Goal: Information Seeking & Learning: Learn about a topic

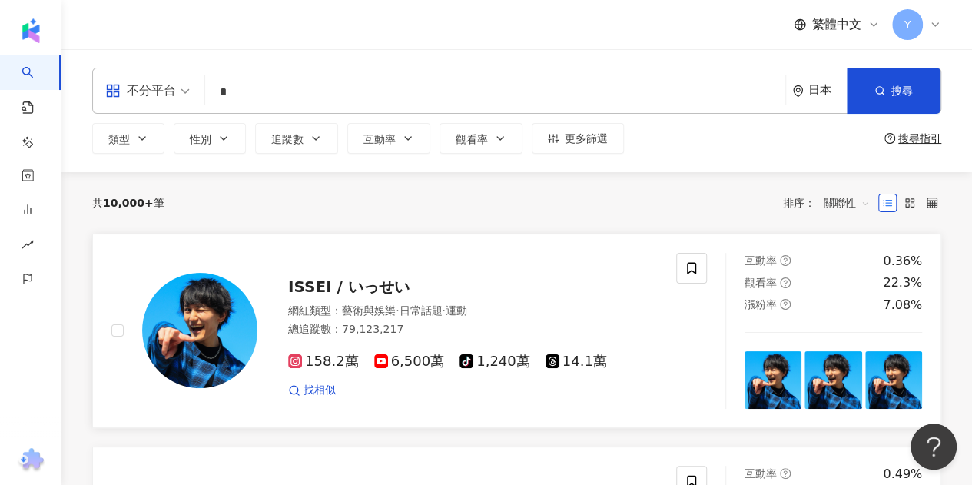
type input "*"
click at [521, 282] on div "ISSEI / いっせい" at bounding box center [472, 287] width 369 height 22
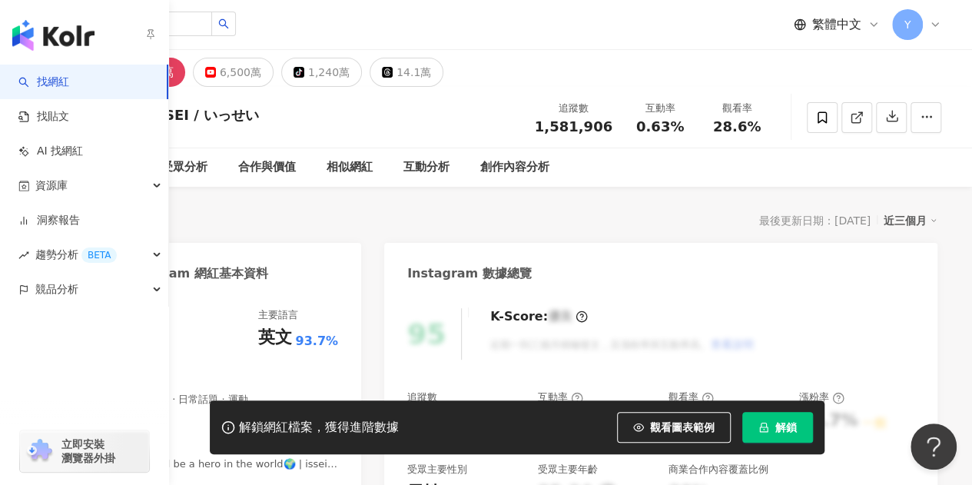
click at [65, 84] on link "找網紅" at bounding box center [43, 81] width 51 height 15
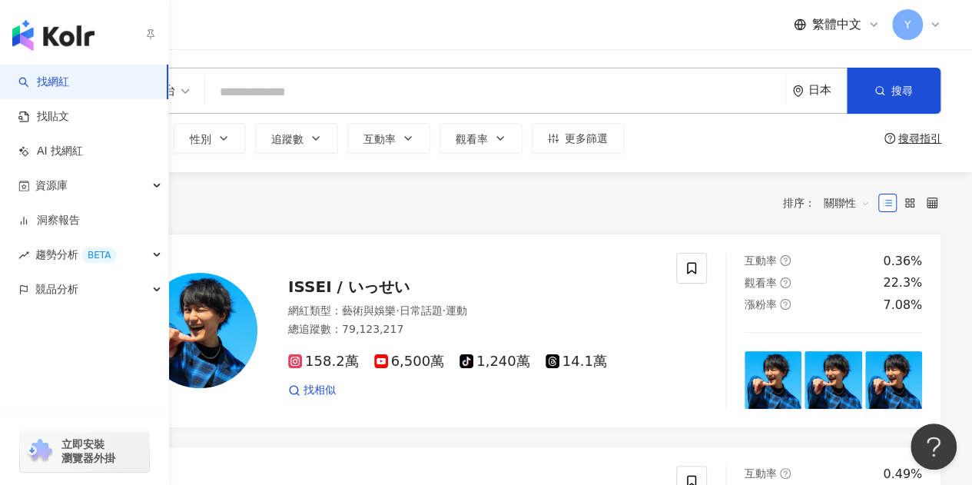
click at [40, 85] on link "找網紅" at bounding box center [43, 81] width 51 height 15
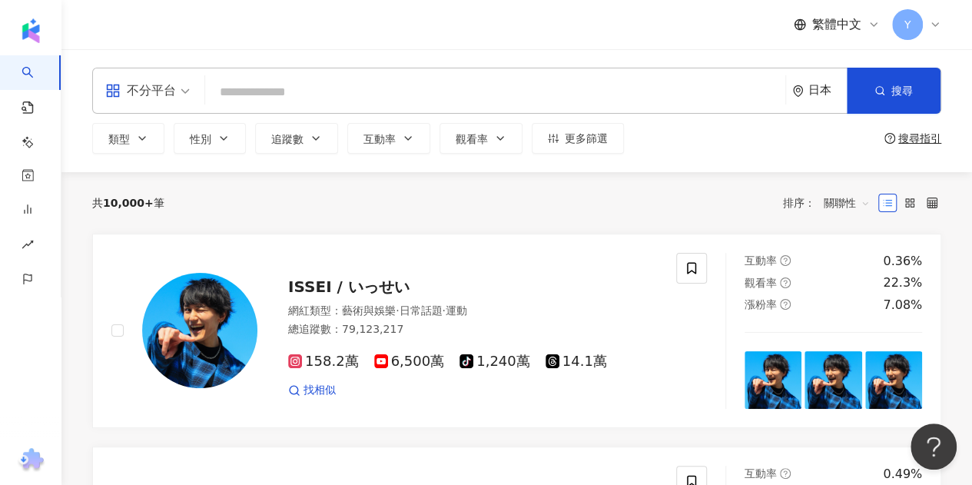
click at [476, 197] on div "共 10,000+ 筆 排序： 關聯性" at bounding box center [516, 202] width 849 height 25
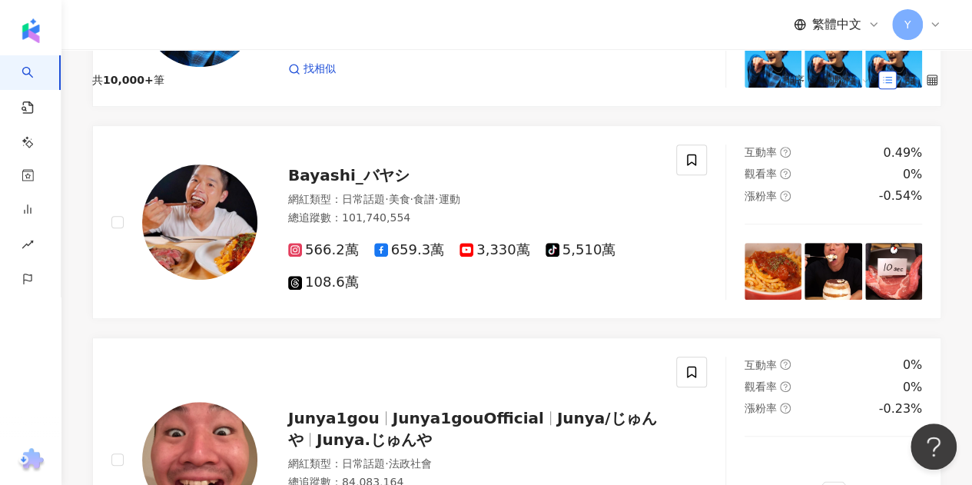
scroll to position [384, 0]
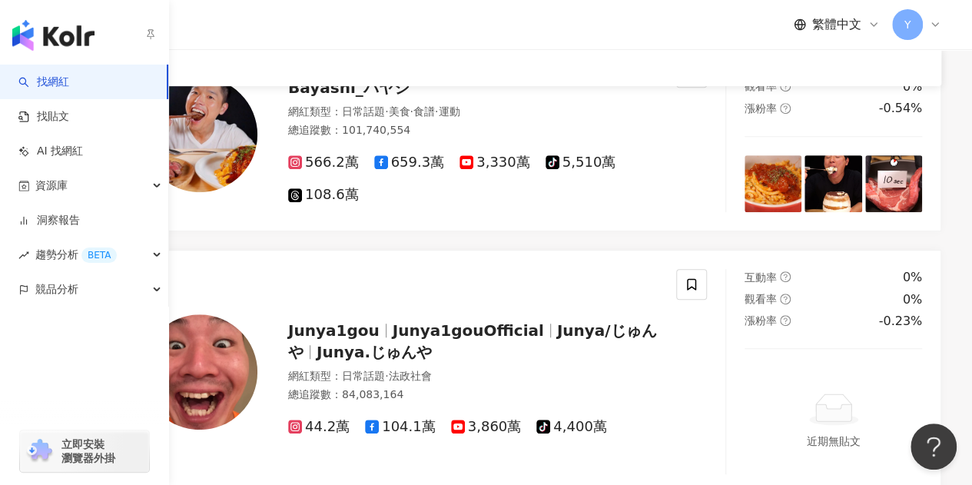
click at [49, 81] on link "找網紅" at bounding box center [43, 81] width 51 height 15
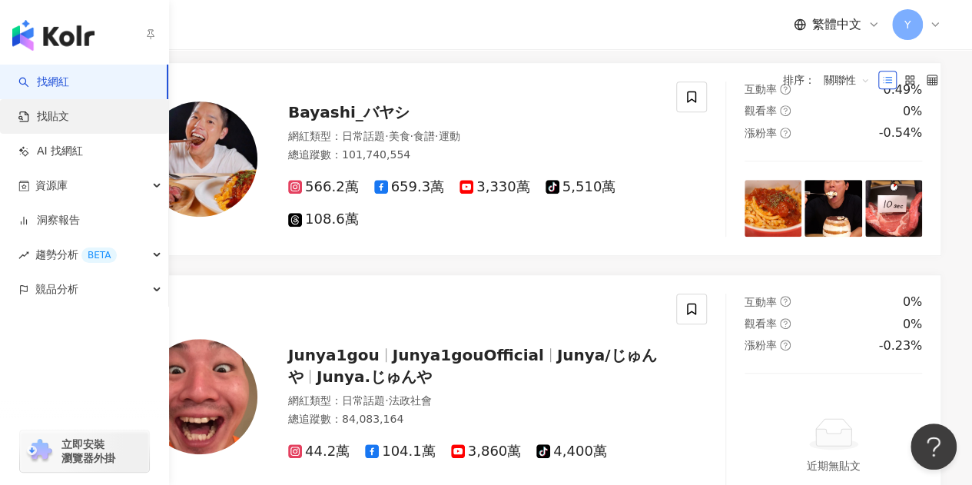
scroll to position [0, 0]
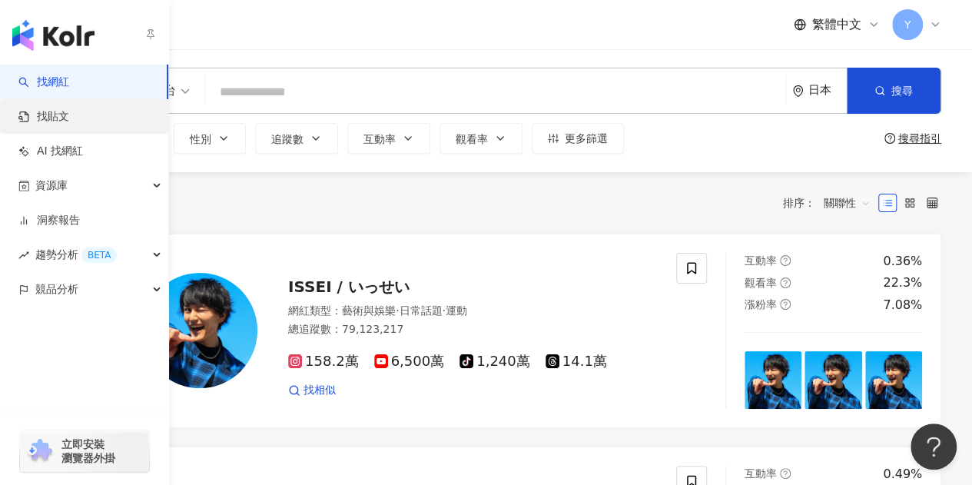
click at [46, 115] on link "找貼文" at bounding box center [43, 116] width 51 height 15
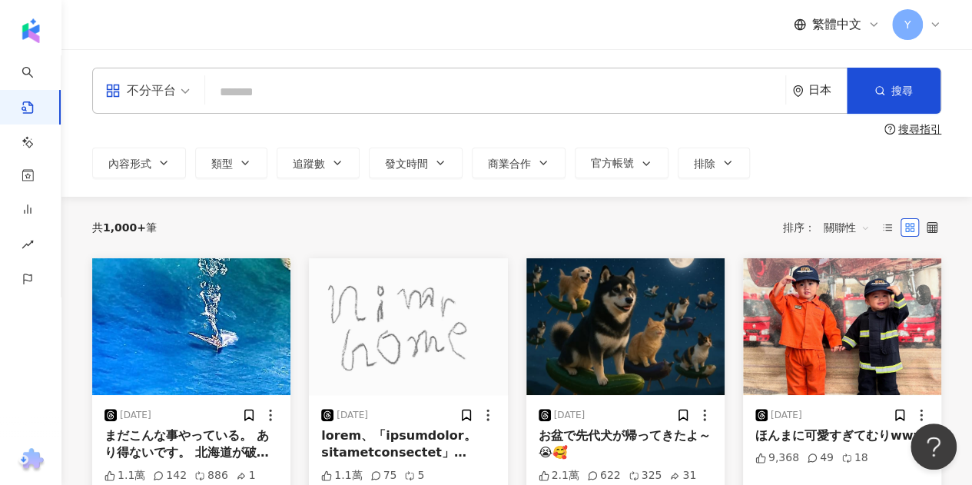
click at [386, 93] on input "search" at bounding box center [495, 91] width 568 height 33
click at [794, 99] on div "日本" at bounding box center [819, 90] width 55 height 45
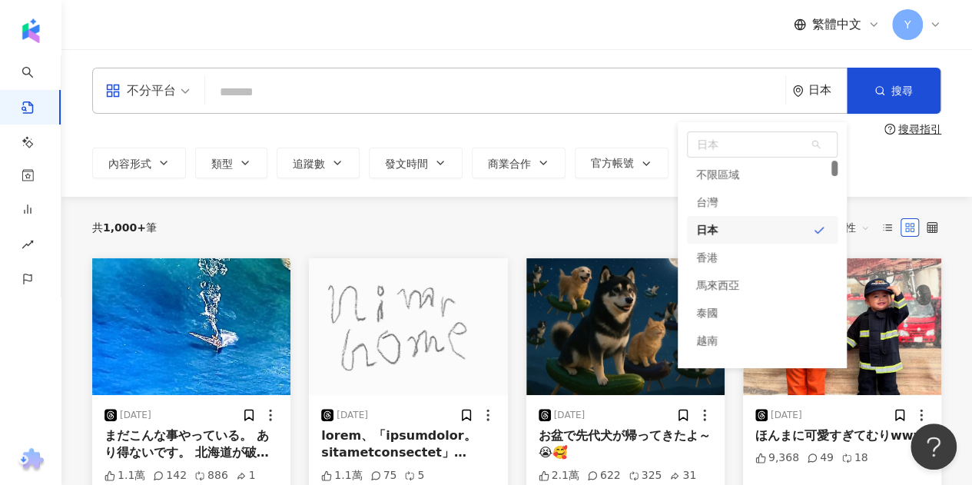
click at [814, 94] on div "日本" at bounding box center [827, 90] width 38 height 13
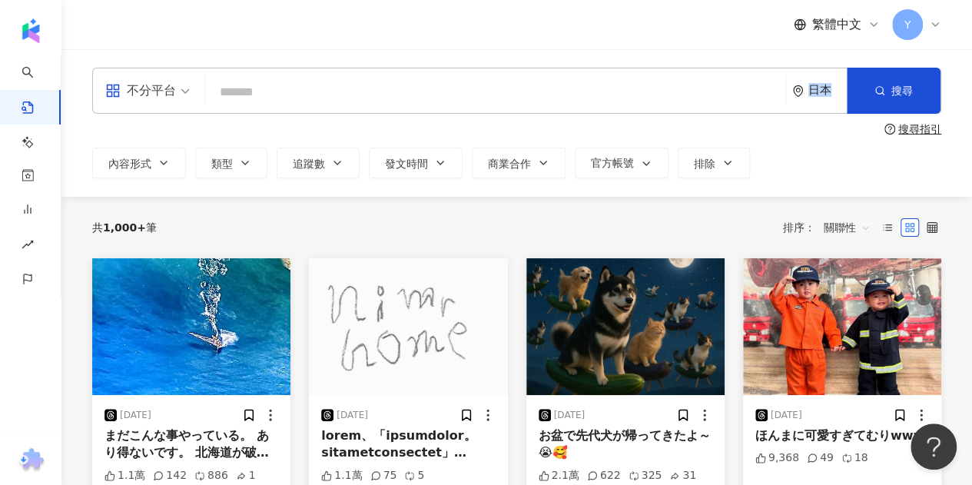
click at [814, 94] on div "日本" at bounding box center [827, 90] width 38 height 13
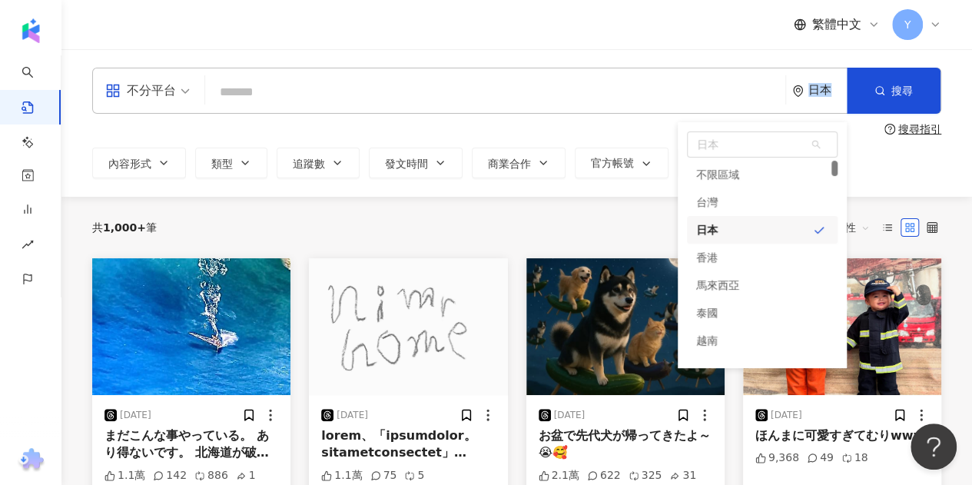
click at [814, 94] on div "日本" at bounding box center [827, 90] width 38 height 13
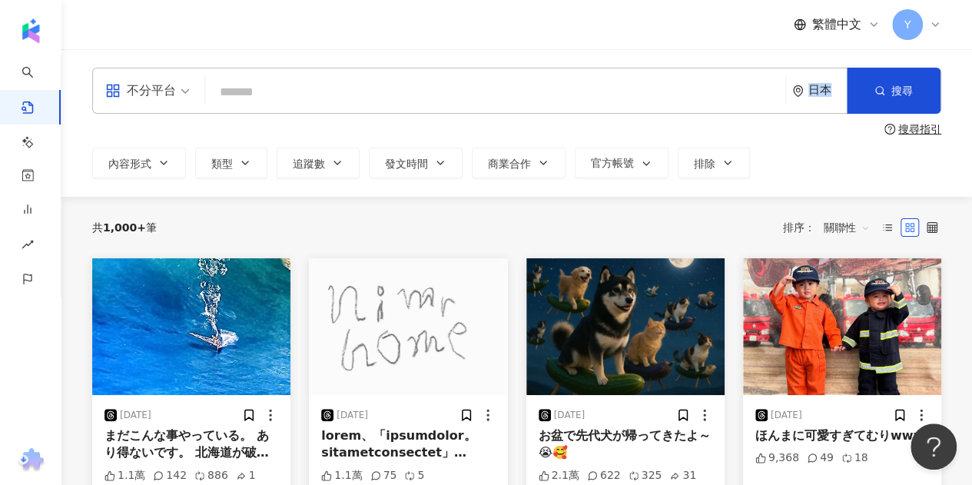
click at [814, 94] on div "日本" at bounding box center [827, 90] width 38 height 13
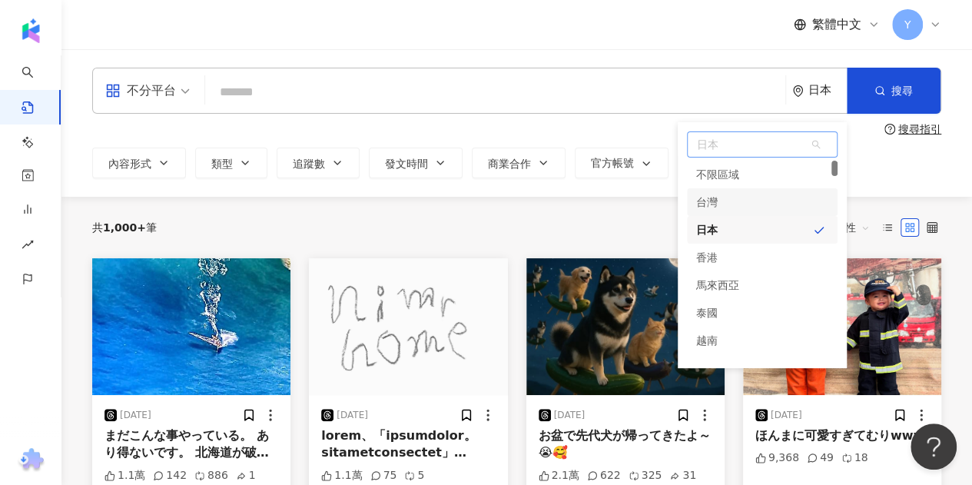
click at [717, 201] on div "台灣" at bounding box center [762, 202] width 151 height 28
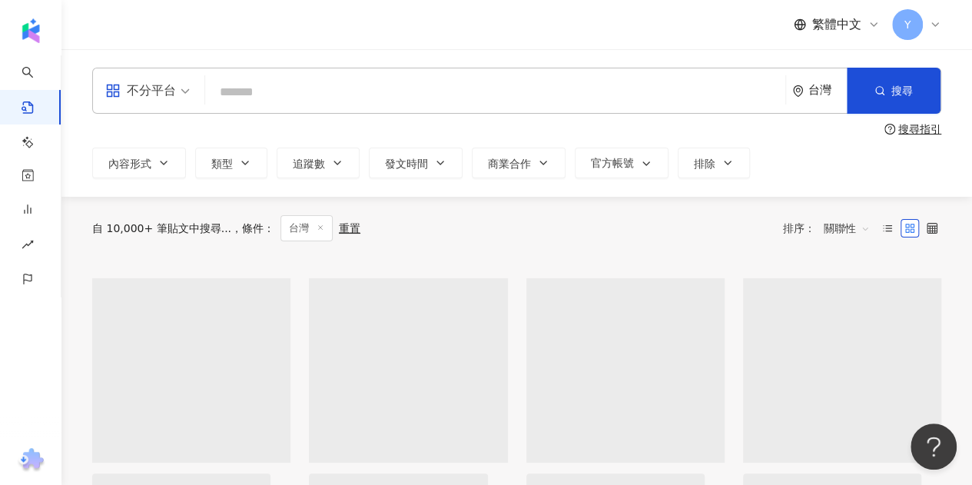
click at [353, 91] on input "search" at bounding box center [495, 91] width 568 height 33
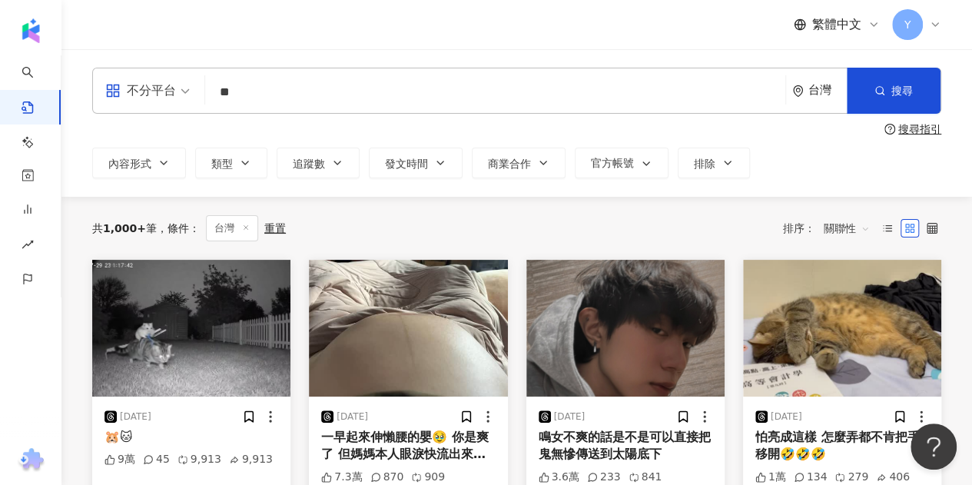
type input "*"
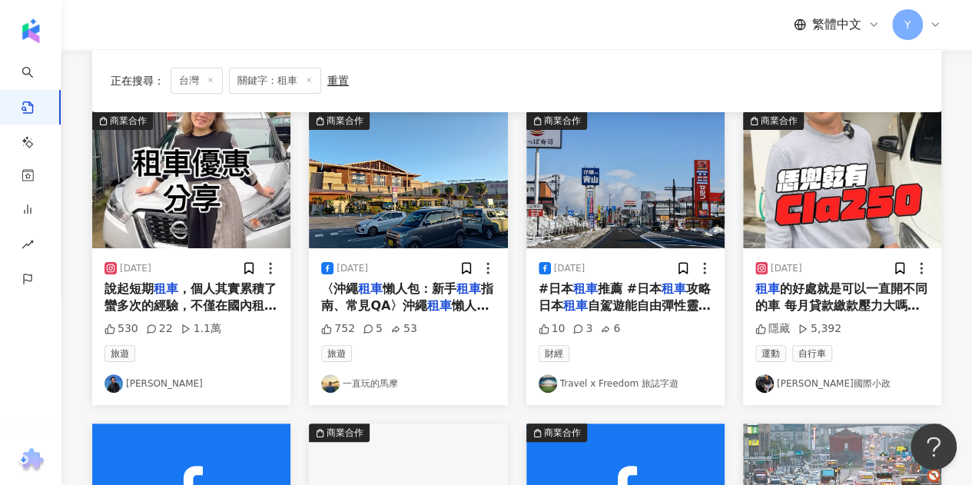
scroll to position [154, 0]
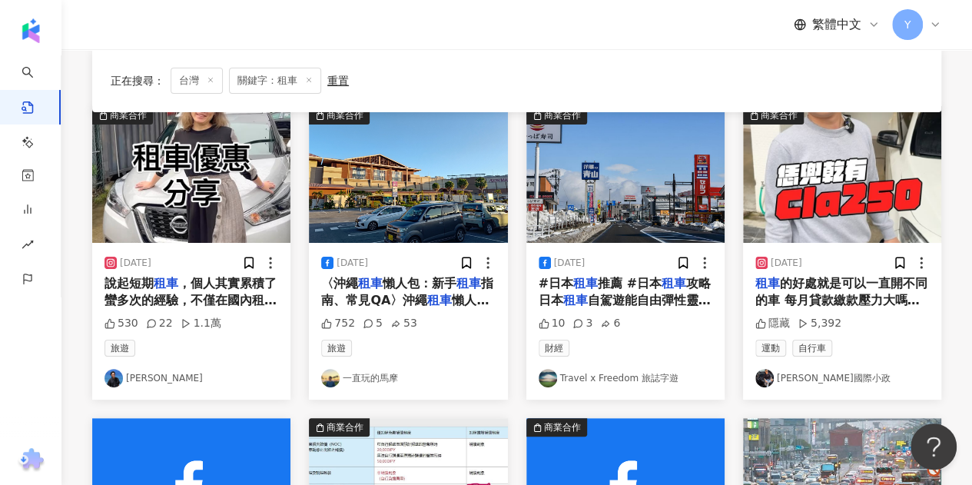
click at [464, 316] on div "752 5 53" at bounding box center [408, 323] width 174 height 15
click at [455, 301] on span "懶人包，即使第一次" at bounding box center [404, 308] width 167 height 31
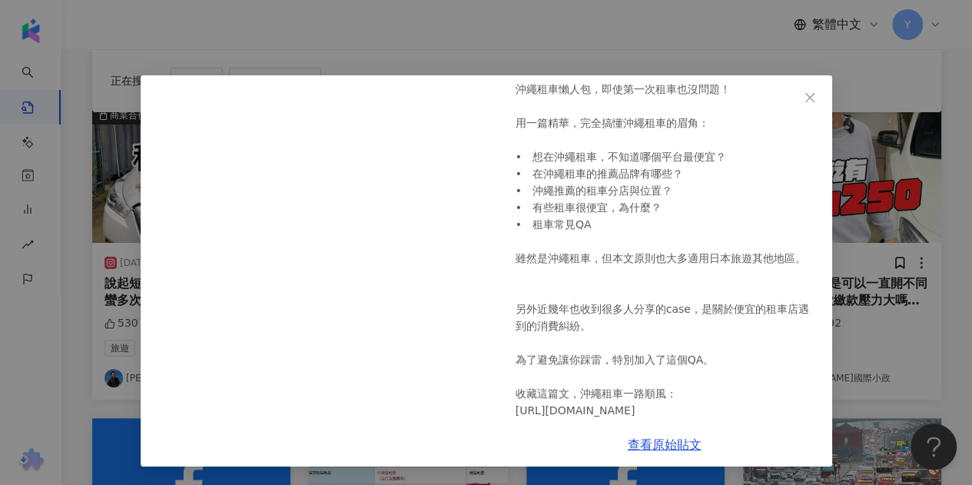
scroll to position [129, 0]
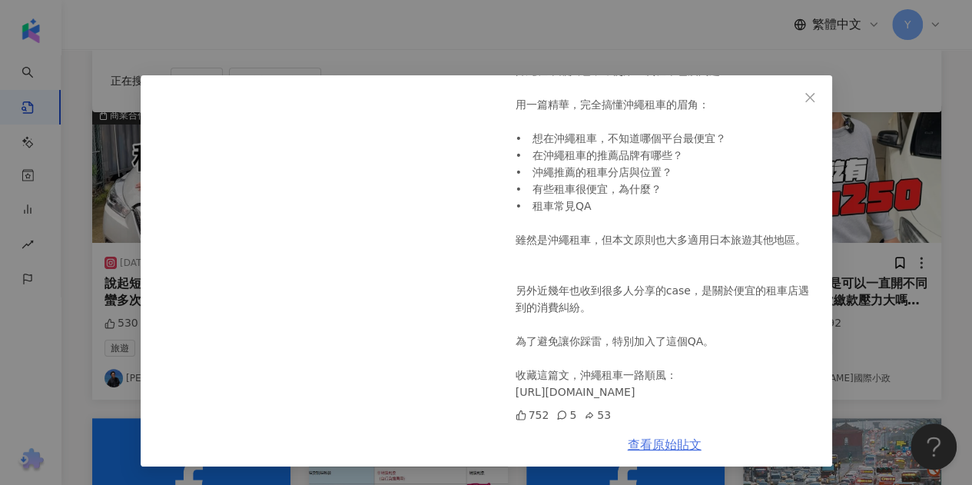
click at [669, 445] on link "查看原始貼文" at bounding box center [664, 444] width 74 height 15
click at [803, 95] on icon "close" at bounding box center [809, 97] width 12 height 12
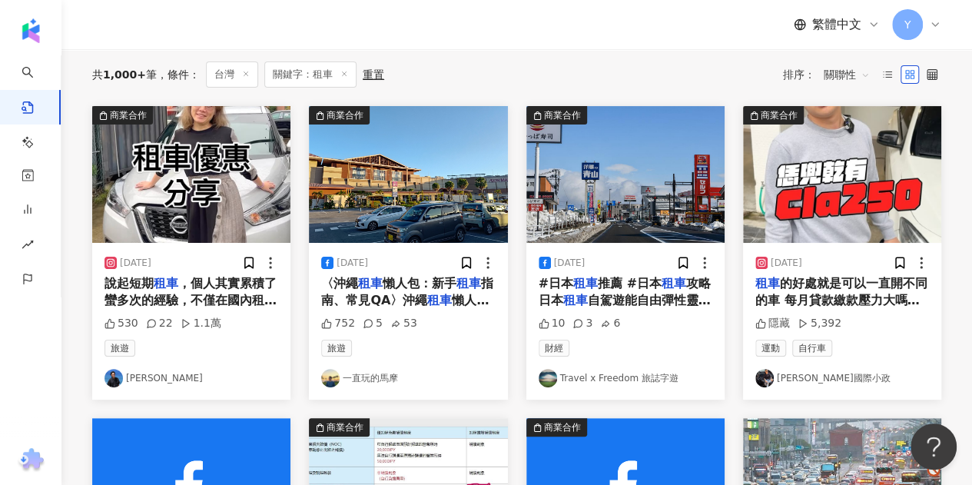
scroll to position [0, 0]
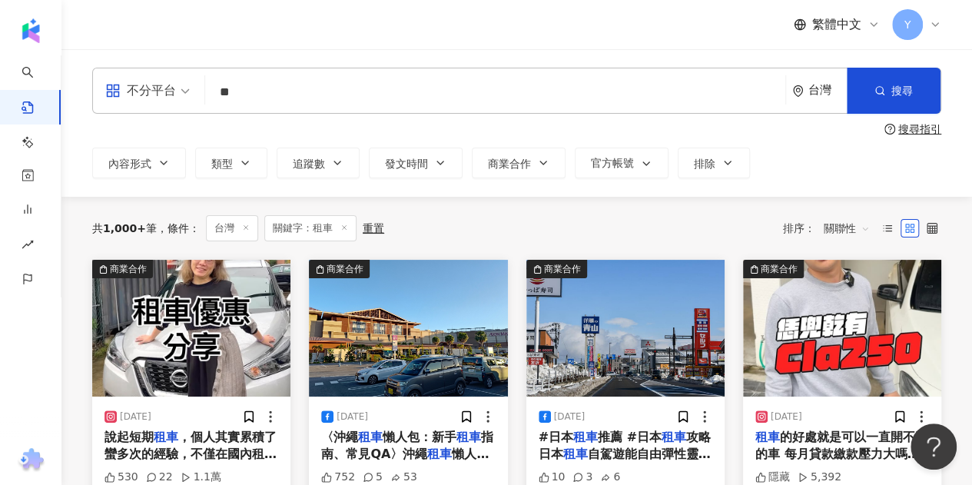
click at [273, 99] on input "**" at bounding box center [495, 91] width 568 height 33
type input "*"
type input "**********"
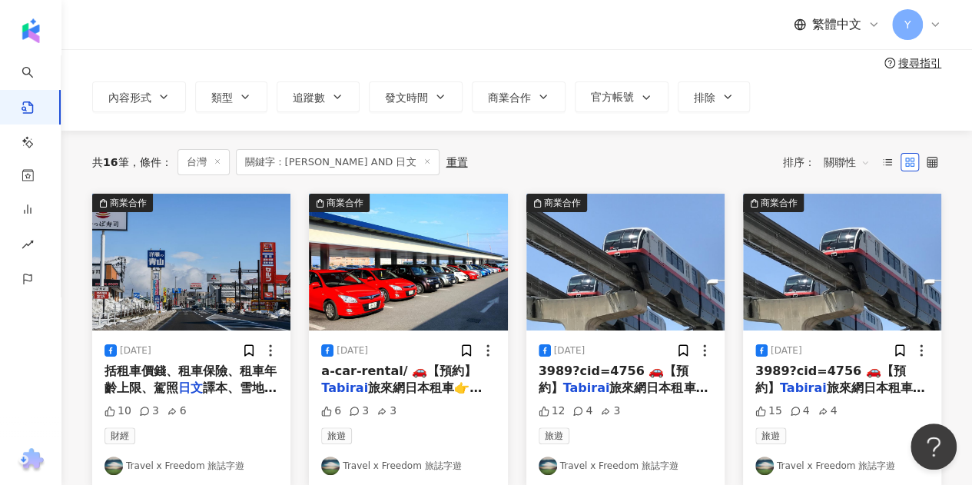
scroll to position [154, 0]
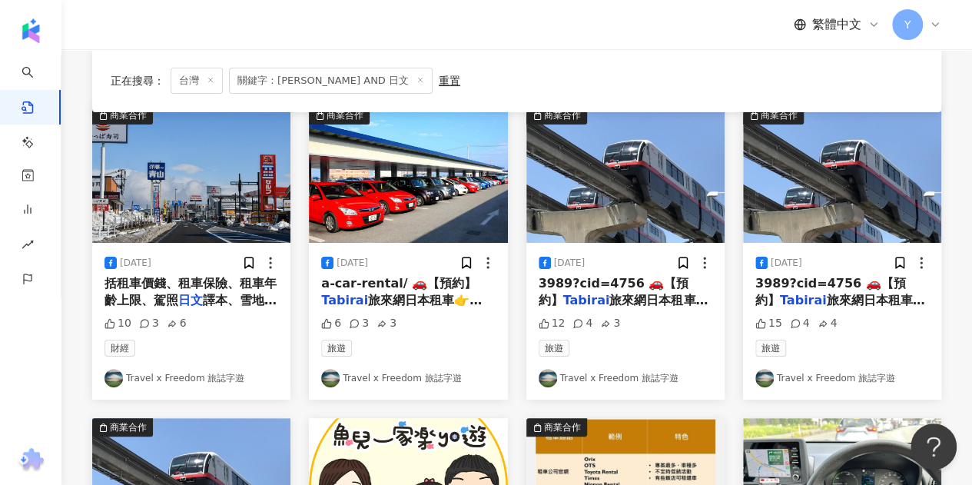
click at [365, 188] on img at bounding box center [408, 174] width 198 height 137
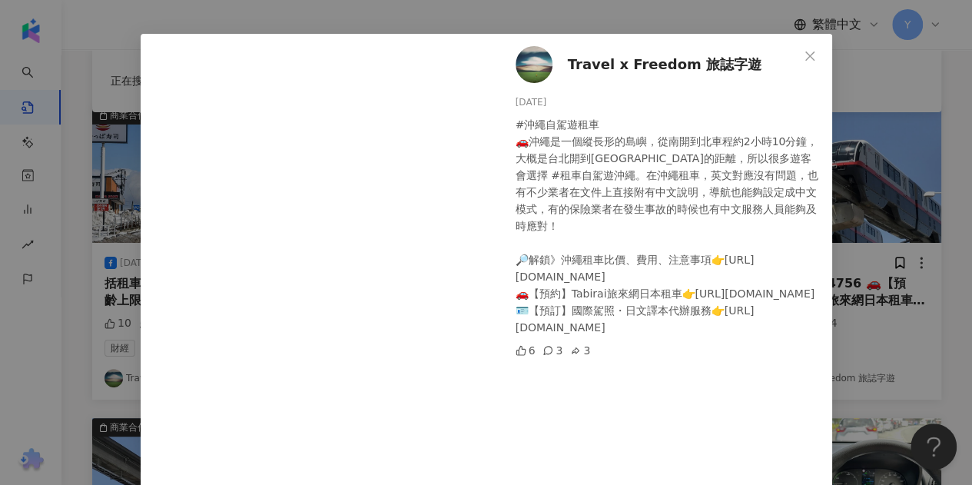
scroll to position [77, 0]
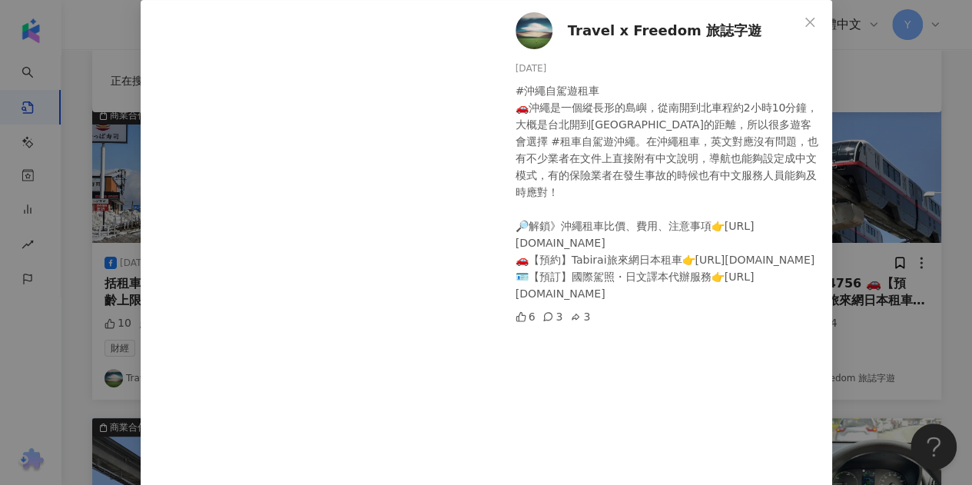
drag, startPoint x: 541, startPoint y: 241, endPoint x: 726, endPoint y: 285, distance: 189.4
click at [726, 285] on div "#沖繩自駕遊租車 🚗沖繩是一個縱長形的島嶼，從南開到北車程約2小時10分鐘，大概是台北開到苗栗的距離，所以很多遊客會選擇 #租車自駕遊沖繩。在沖繩租車，英文對…" at bounding box center [667, 192] width 304 height 220
drag, startPoint x: 707, startPoint y: 274, endPoint x: 508, endPoint y: 260, distance: 199.4
click at [508, 260] on div "Travel x Freedom 旅誌字遊 2025/6/22 #沖繩自駕遊租車 🚗沖繩是一個縱長形的島嶼，從南開到北車程約2小時10分鐘，大概是台北開到苗栗…" at bounding box center [664, 277] width 335 height 555
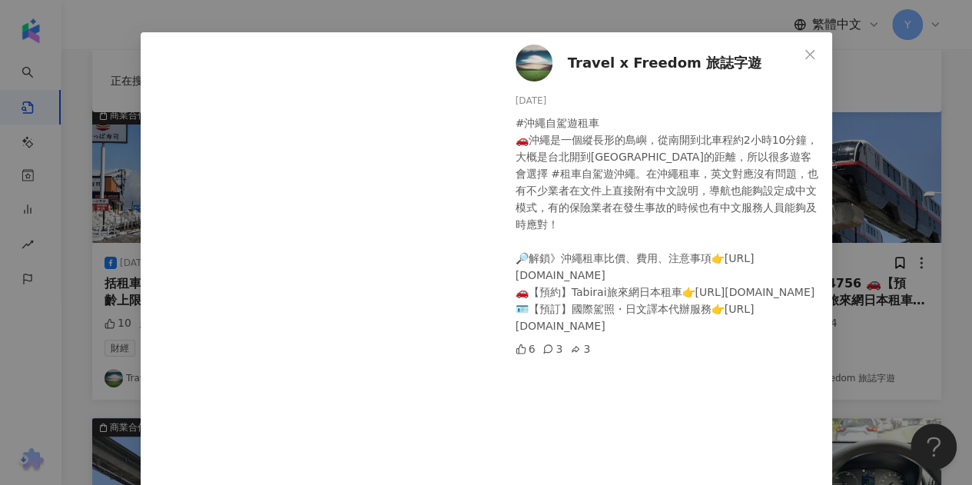
scroll to position [0, 0]
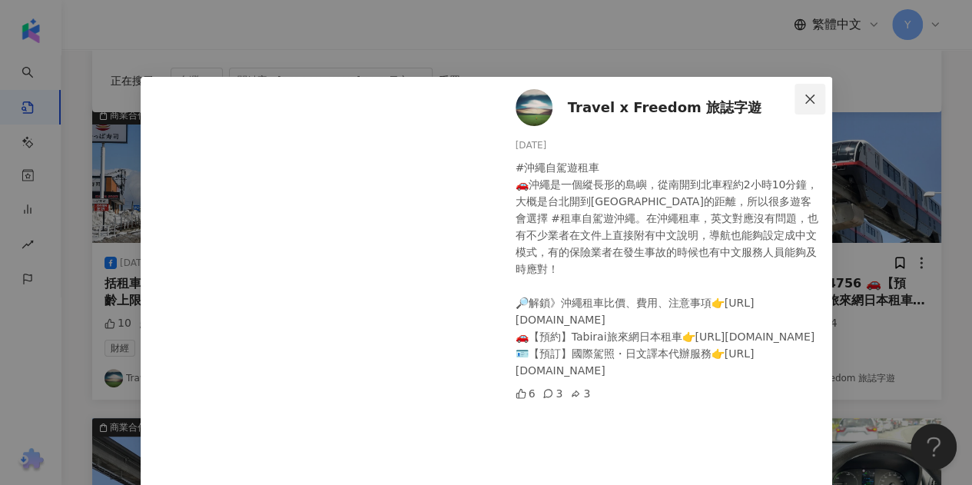
click at [794, 104] on span "Close" at bounding box center [809, 99] width 31 height 12
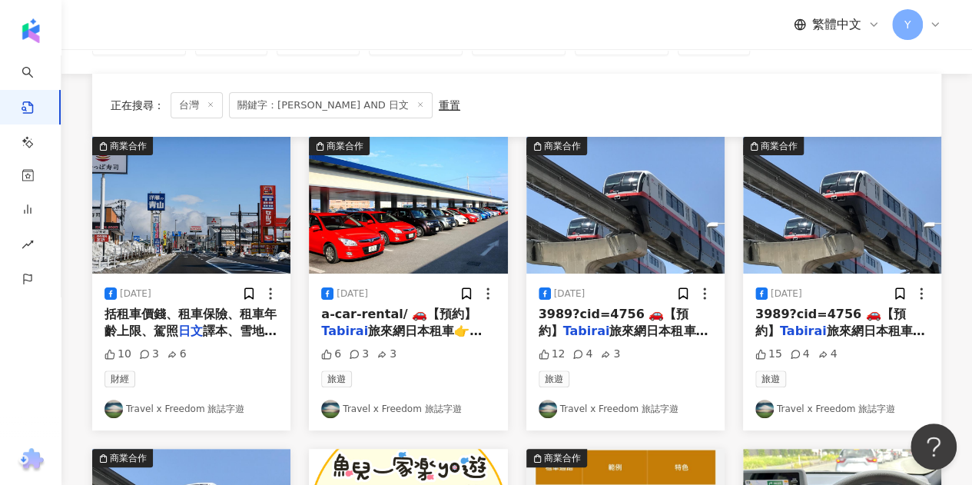
click at [631, 285] on div "商業合作 2025/1/13 3989?cid=4756 🚗【預約】 Tabirai 旅來網日本租車👉http 12 4 3 旅遊 Travel x Free…" at bounding box center [625, 283] width 198 height 293
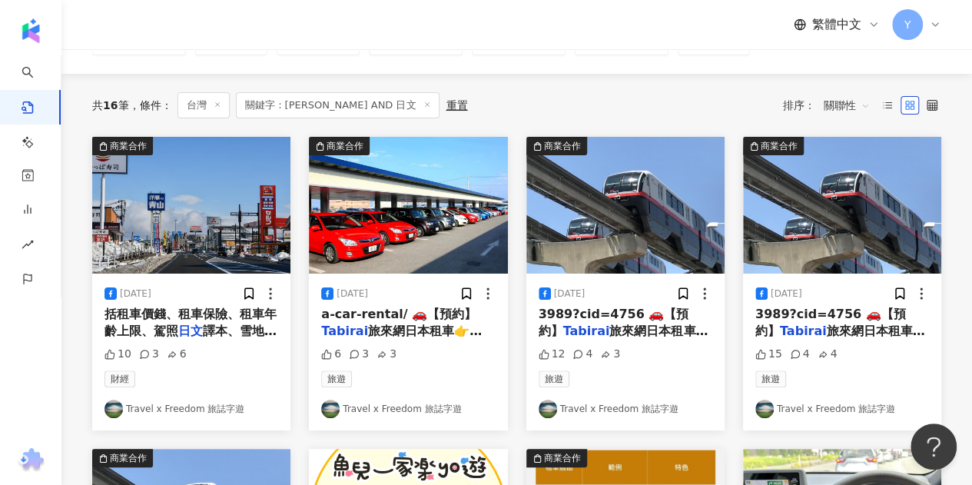
scroll to position [77, 0]
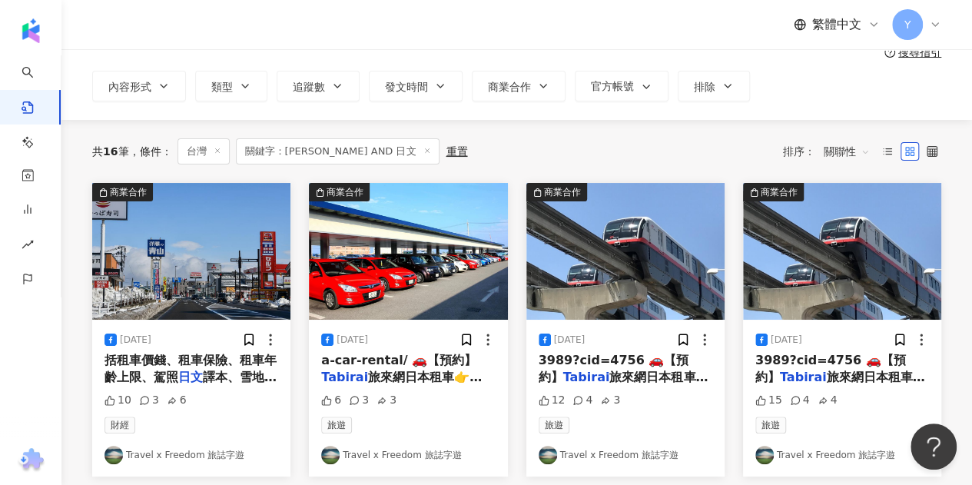
click at [630, 376] on span "旅來網日本租車👉http" at bounding box center [624, 384] width 173 height 31
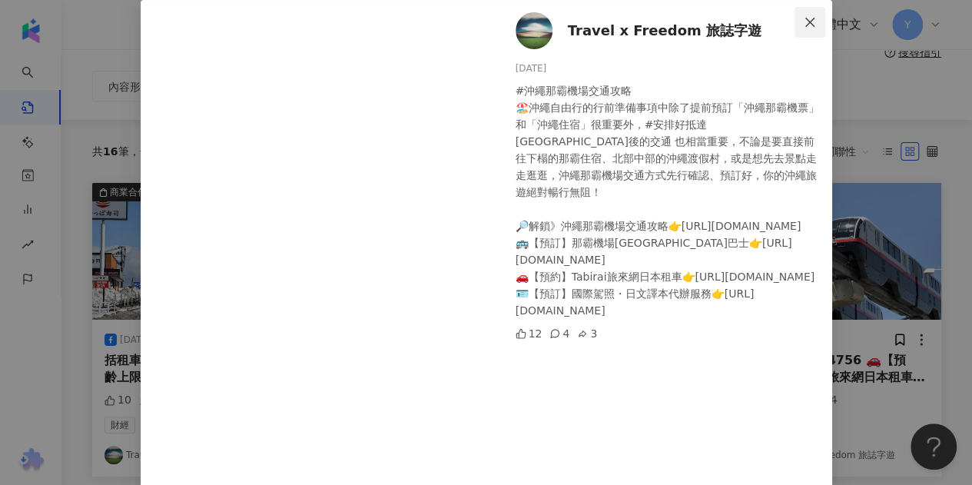
click at [806, 18] on icon "close" at bounding box center [809, 22] width 12 height 12
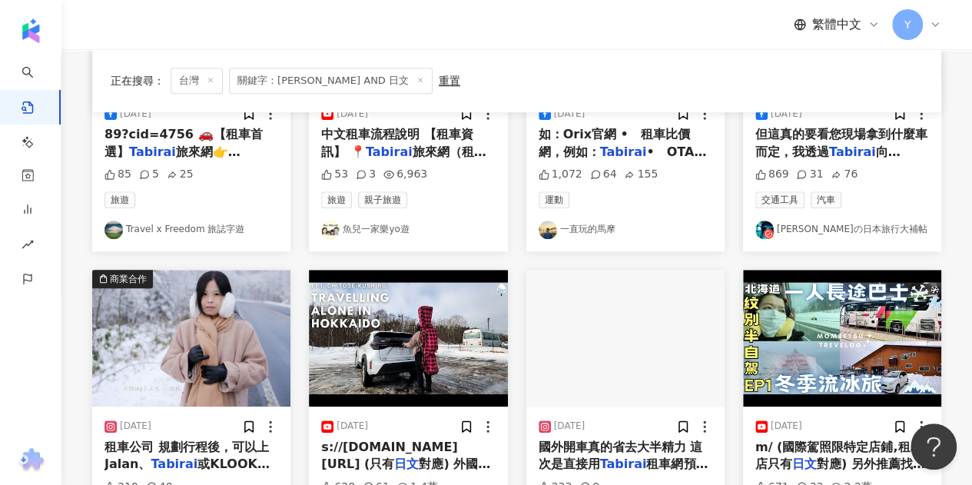
scroll to position [768, 0]
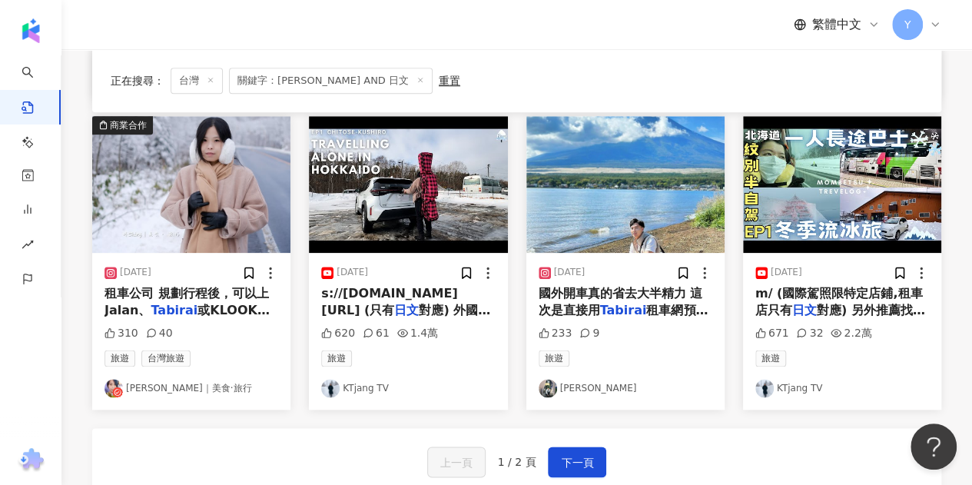
click at [202, 303] on span "或KLOOK找車。建議選擇" at bounding box center [186, 318] width 165 height 31
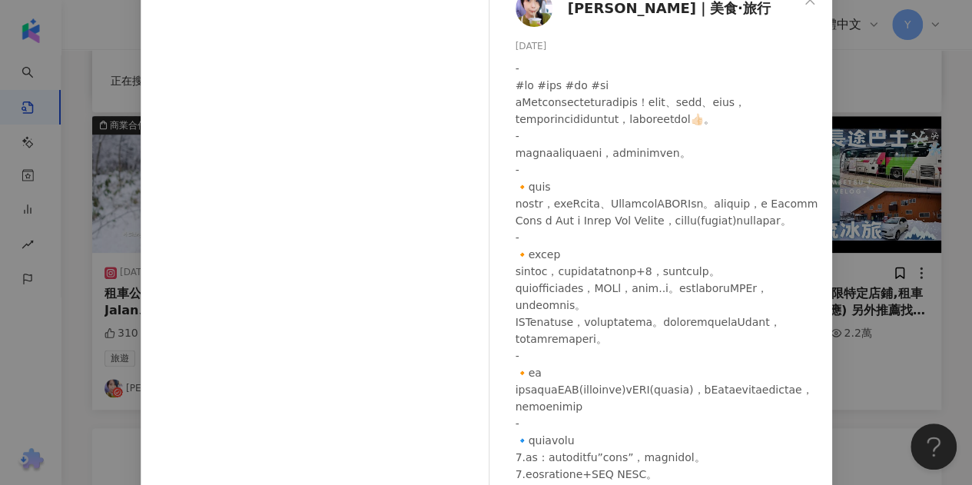
scroll to position [0, 0]
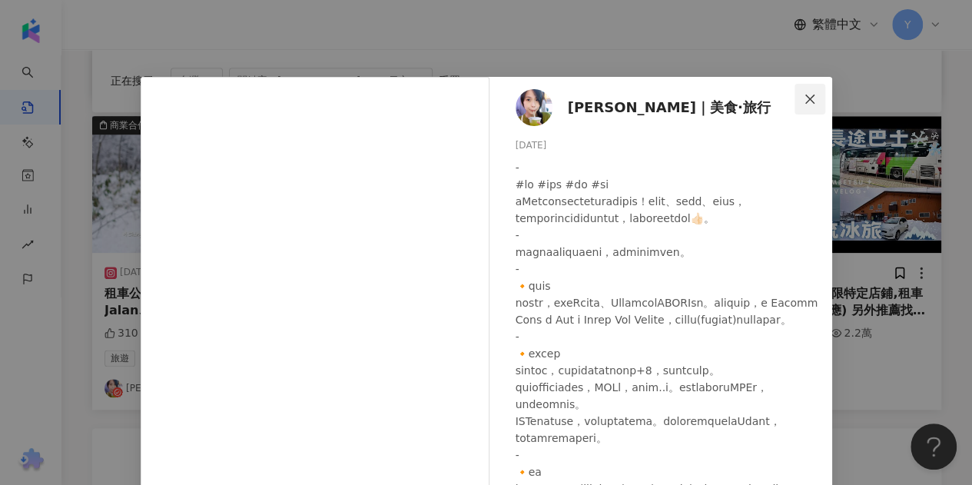
click at [806, 96] on icon "close" at bounding box center [809, 98] width 9 height 9
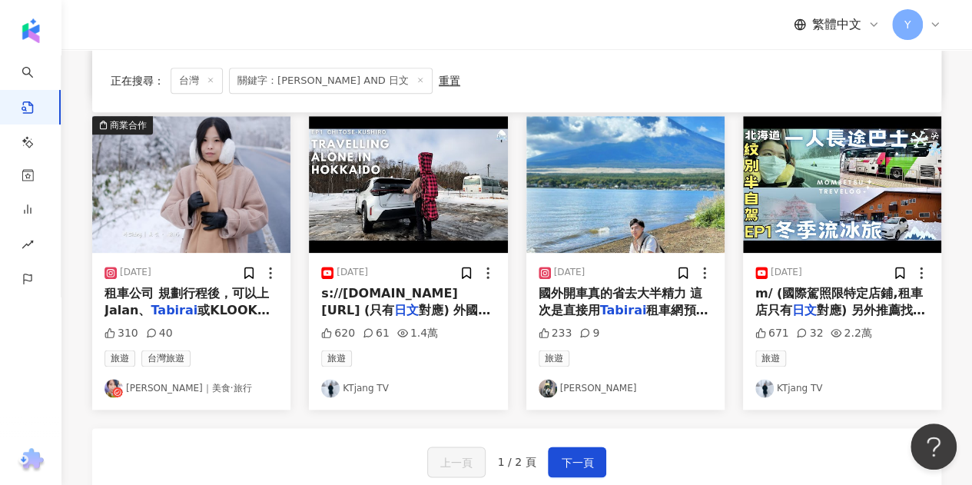
click at [670, 309] on span "租車網預定 直接幫你比價" at bounding box center [623, 318] width 170 height 31
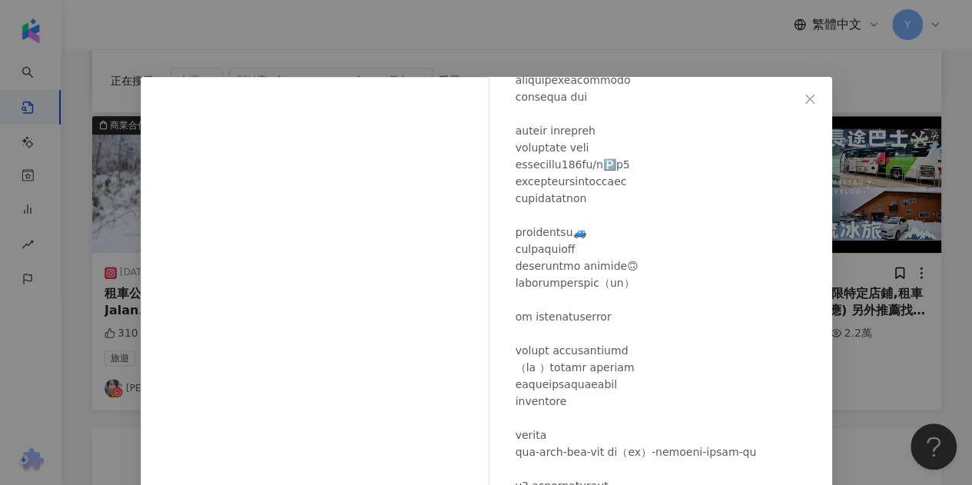
scroll to position [484, 0]
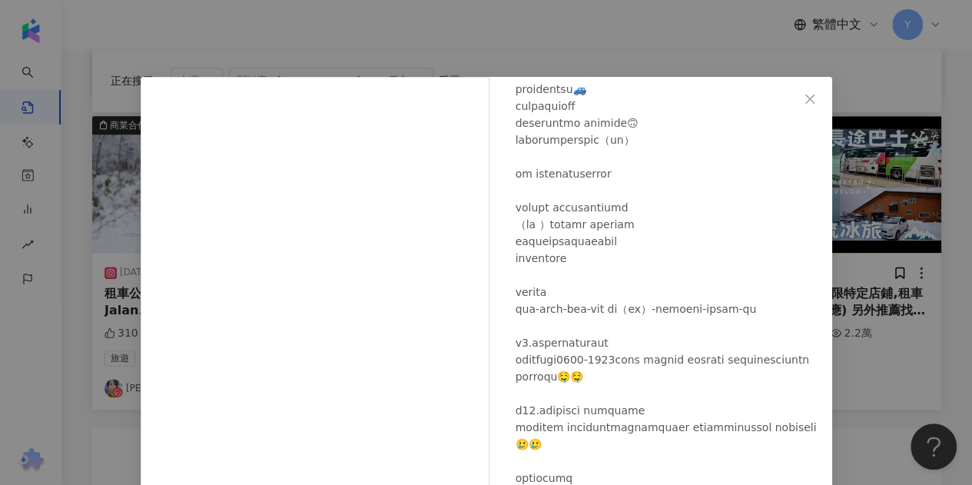
click at [794, 100] on span "Close" at bounding box center [809, 99] width 31 height 12
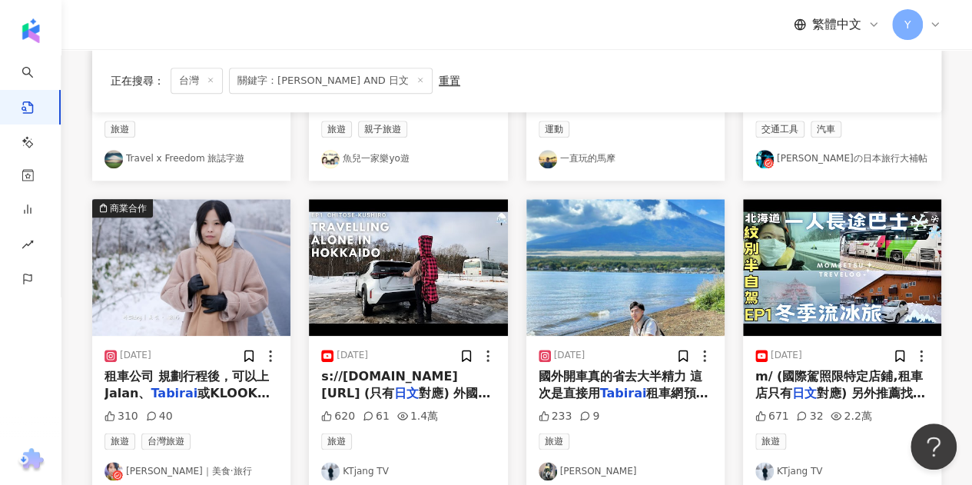
scroll to position [384, 0]
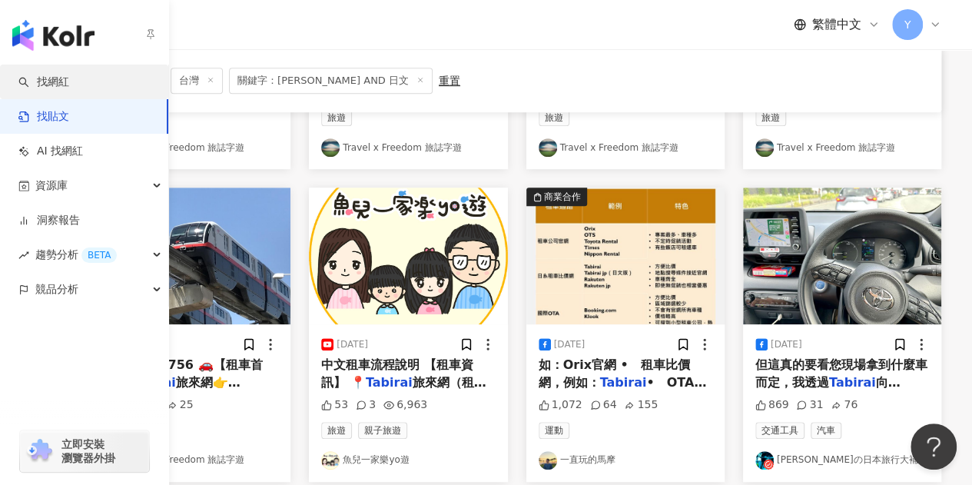
click at [43, 79] on link "找網紅" at bounding box center [43, 81] width 51 height 15
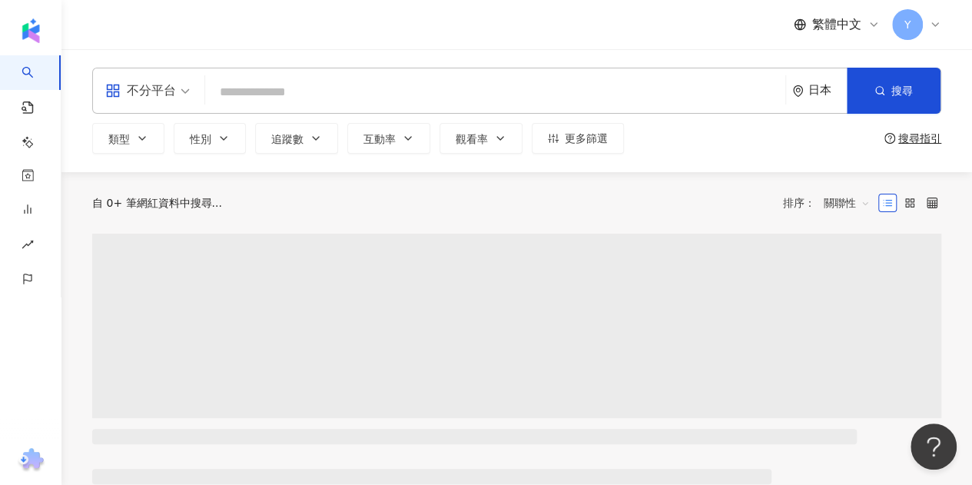
click at [432, 88] on input "search" at bounding box center [495, 92] width 568 height 29
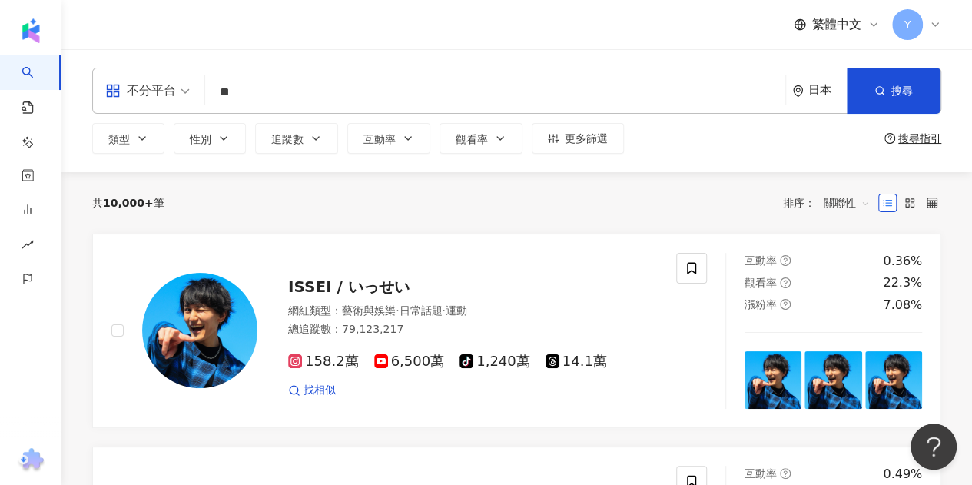
type input "*"
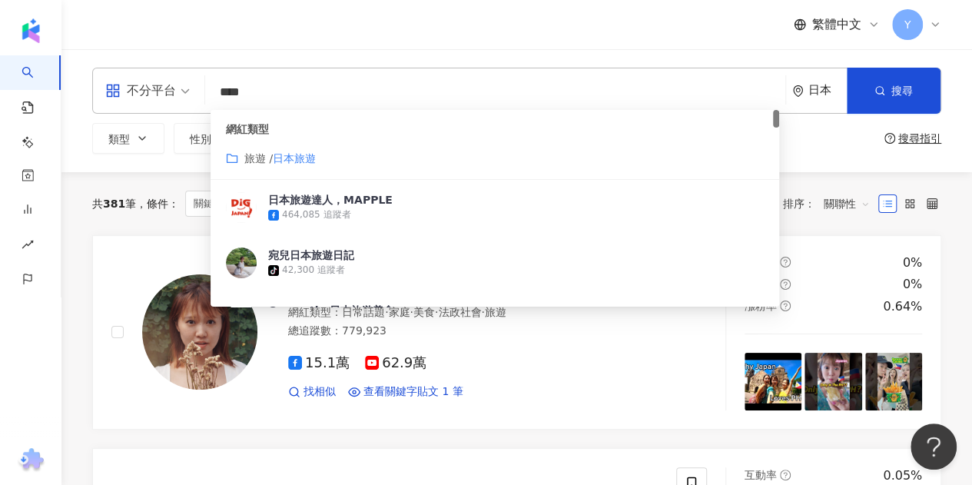
type input "****"
click at [473, 40] on div "繁體中文 Y" at bounding box center [516, 24] width 849 height 49
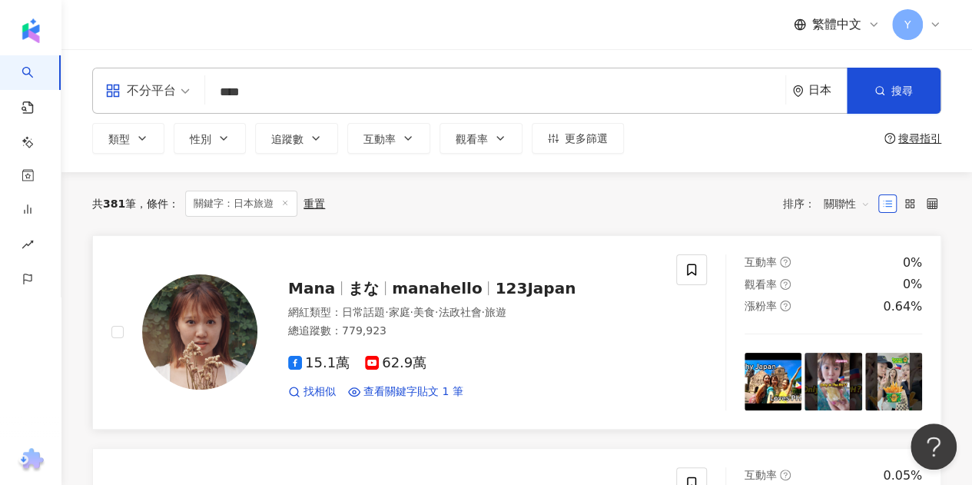
click at [214, 326] on img at bounding box center [199, 331] width 115 height 115
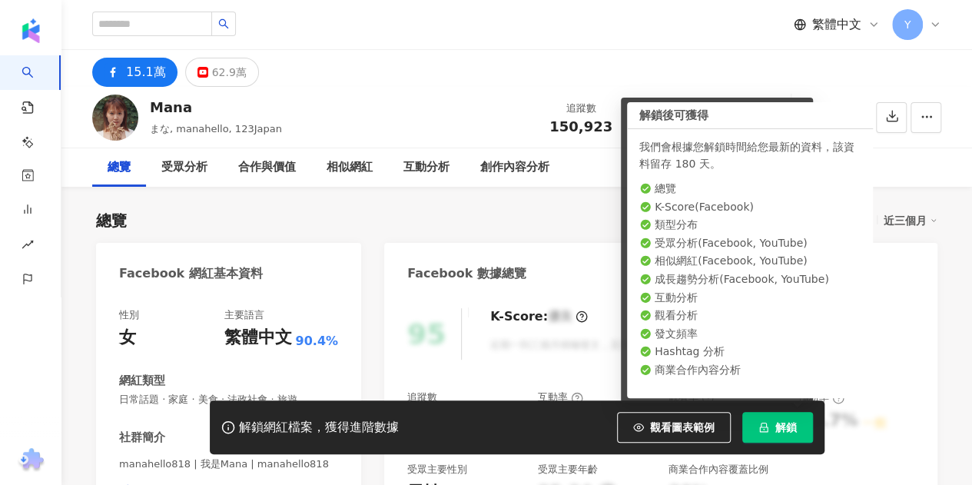
click at [780, 429] on span "解鎖" at bounding box center [786, 427] width 22 height 12
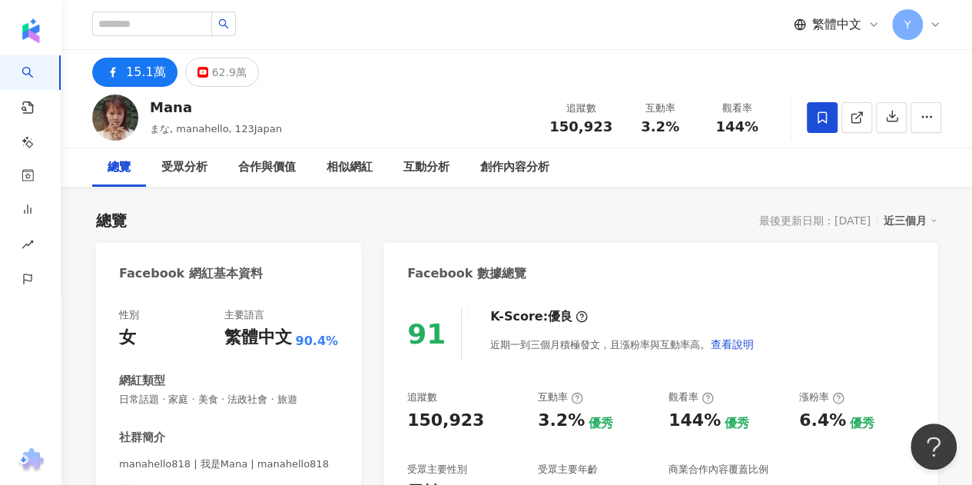
click at [826, 120] on icon at bounding box center [822, 118] width 14 height 14
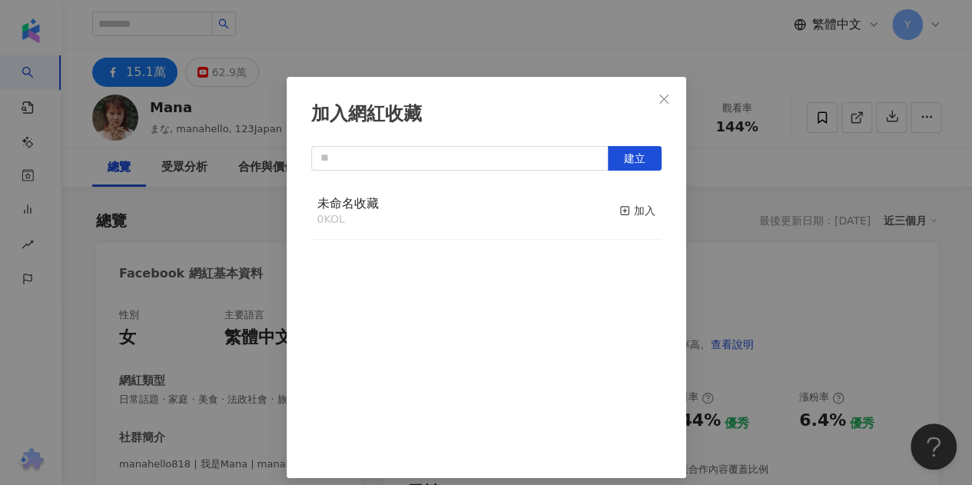
click at [381, 202] on div "未命名收藏 0 KOL 加入" at bounding box center [486, 212] width 350 height 58
click at [619, 206] on div "加入" at bounding box center [637, 210] width 36 height 17
click at [347, 200] on span "未命名收藏" at bounding box center [347, 203] width 61 height 15
click at [664, 98] on icon "close" at bounding box center [663, 99] width 12 height 12
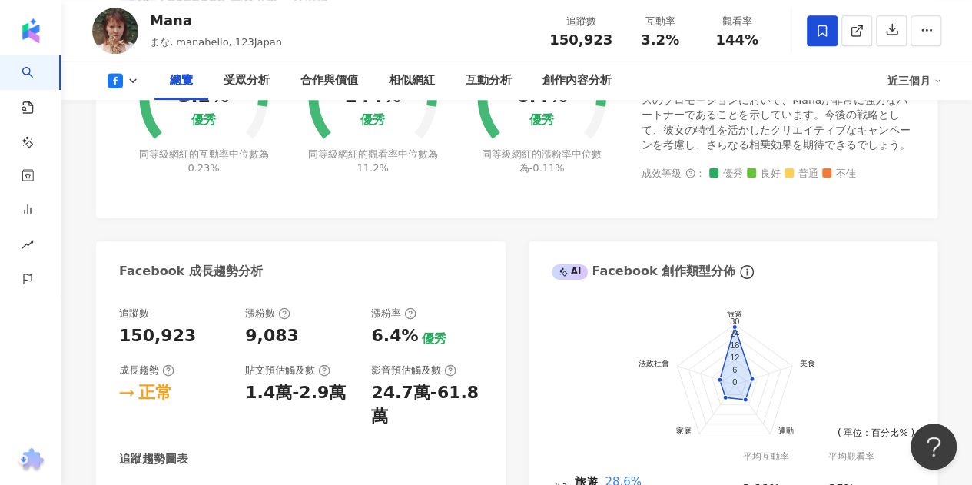
scroll to position [845, 0]
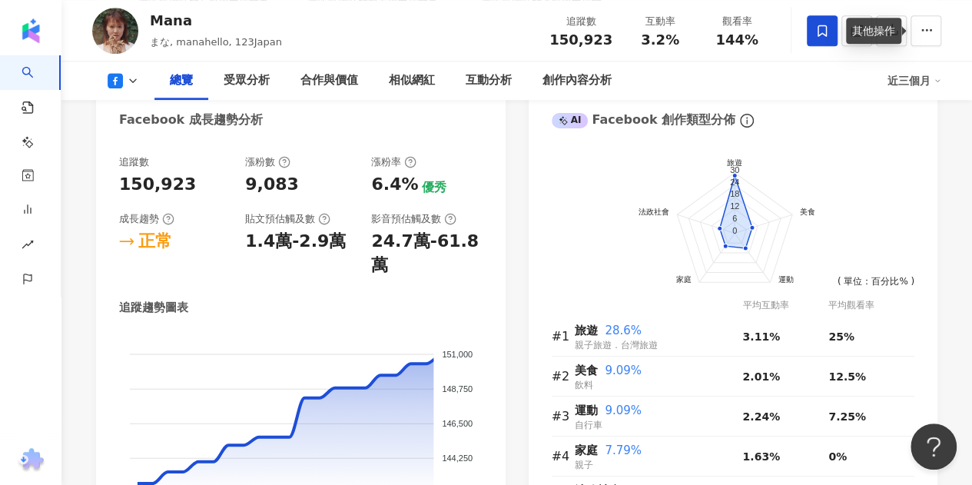
click at [899, 22] on div "其他操作" at bounding box center [873, 31] width 55 height 26
click at [889, 30] on icon "button" at bounding box center [892, 29] width 14 height 14
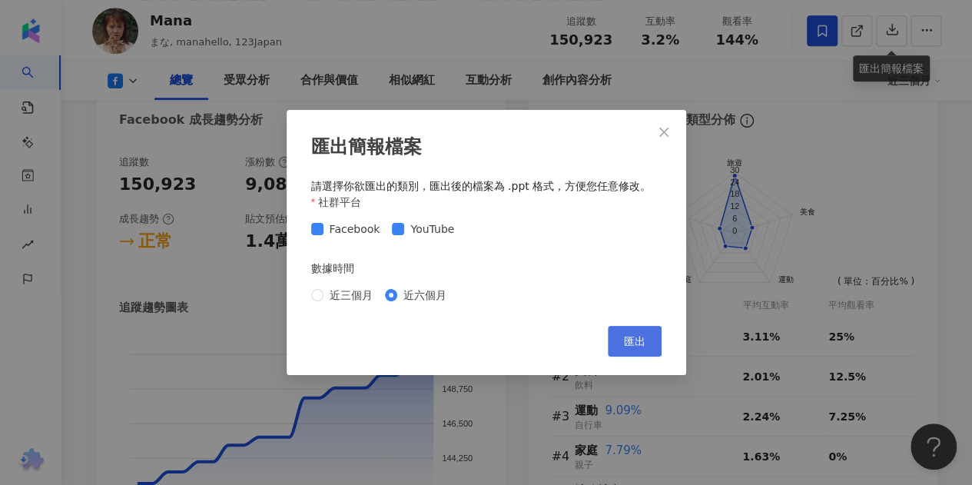
click at [642, 344] on span "匯出" at bounding box center [635, 341] width 22 height 12
click at [670, 129] on span "Close" at bounding box center [663, 132] width 31 height 12
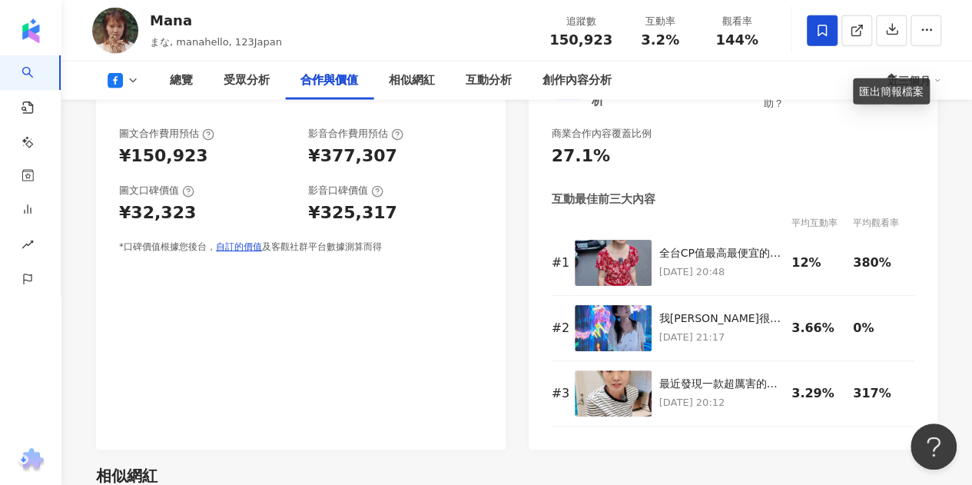
scroll to position [1843, 0]
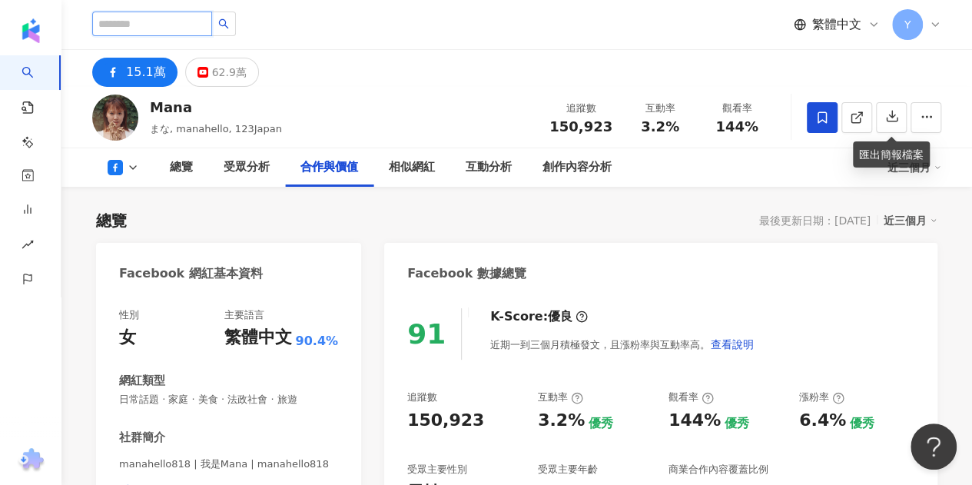
click at [180, 21] on input "search" at bounding box center [152, 24] width 120 height 25
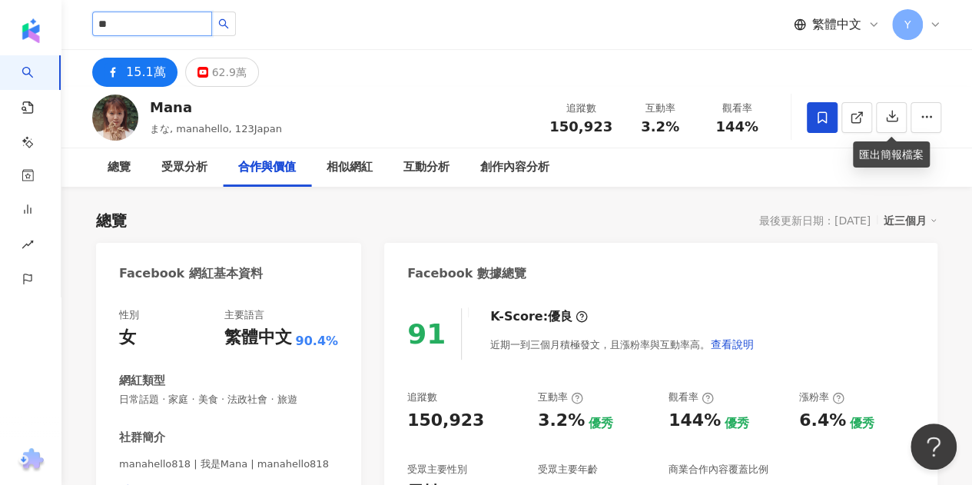
type input "*"
type input "**"
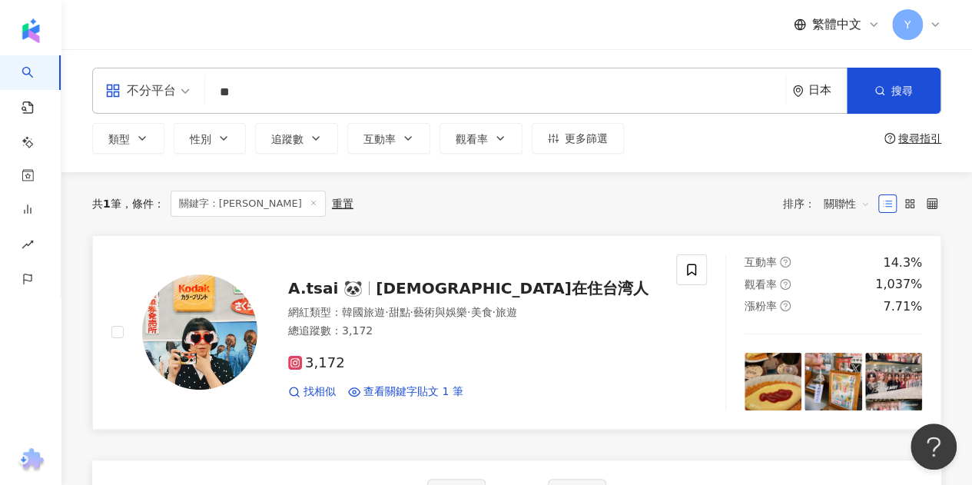
click at [309, 286] on span "A.tsai 🐼" at bounding box center [325, 288] width 74 height 18
click at [246, 84] on input "**" at bounding box center [495, 92] width 568 height 29
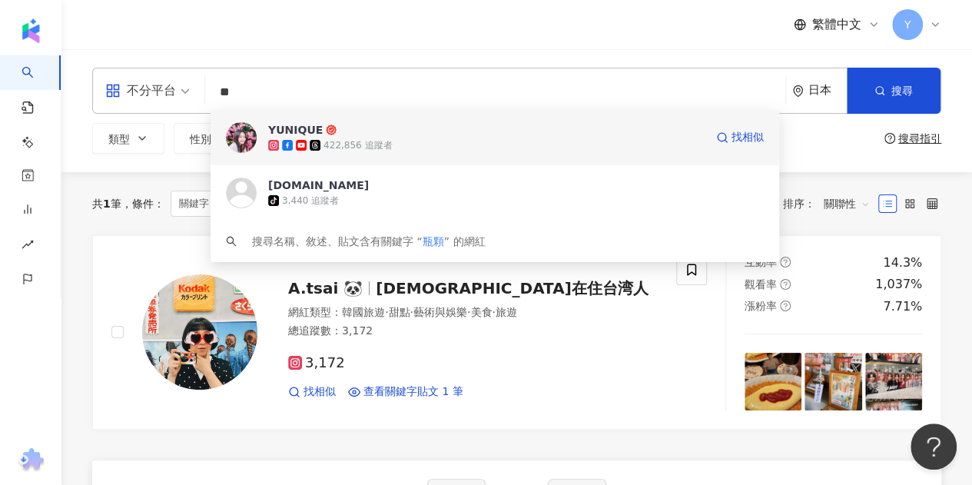
click at [286, 131] on div "YUNIQUE" at bounding box center [295, 129] width 55 height 15
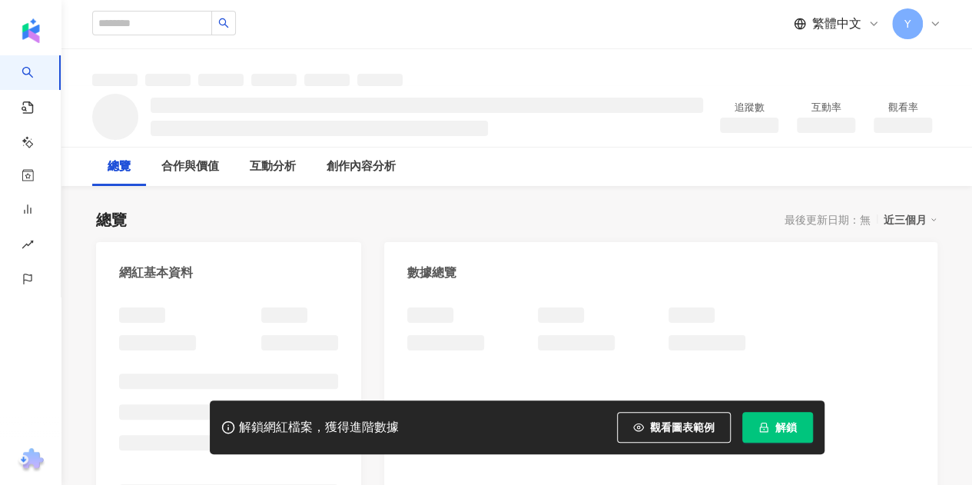
scroll to position [77, 0]
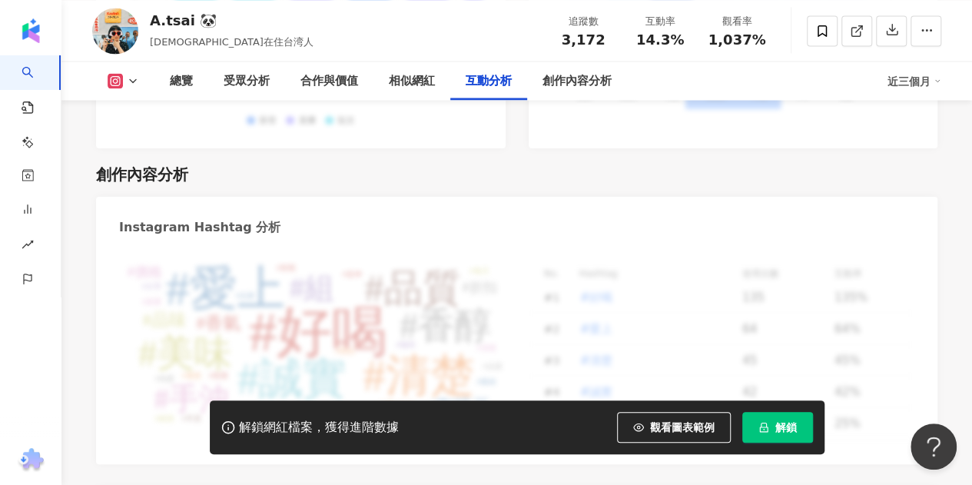
scroll to position [4285, 0]
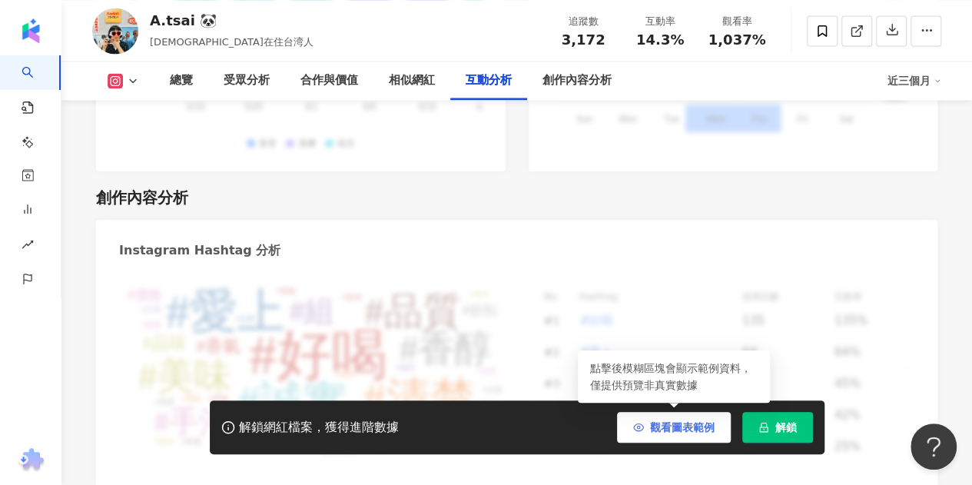
click at [677, 429] on span "觀看圖表範例" at bounding box center [682, 427] width 65 height 12
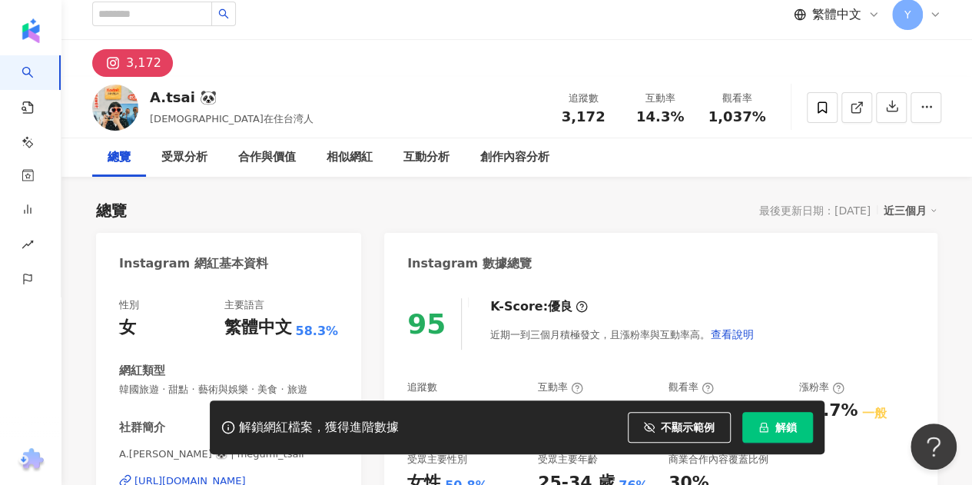
scroll to position [0, 0]
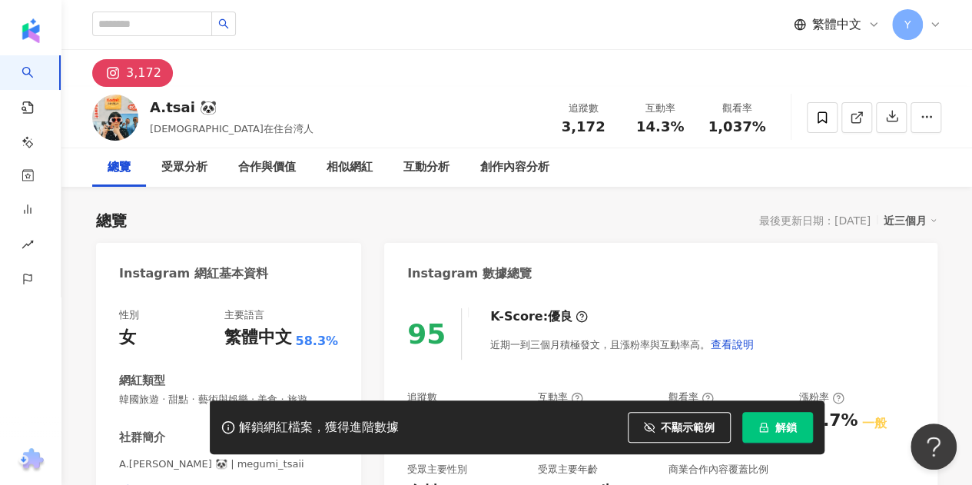
scroll to position [61, 0]
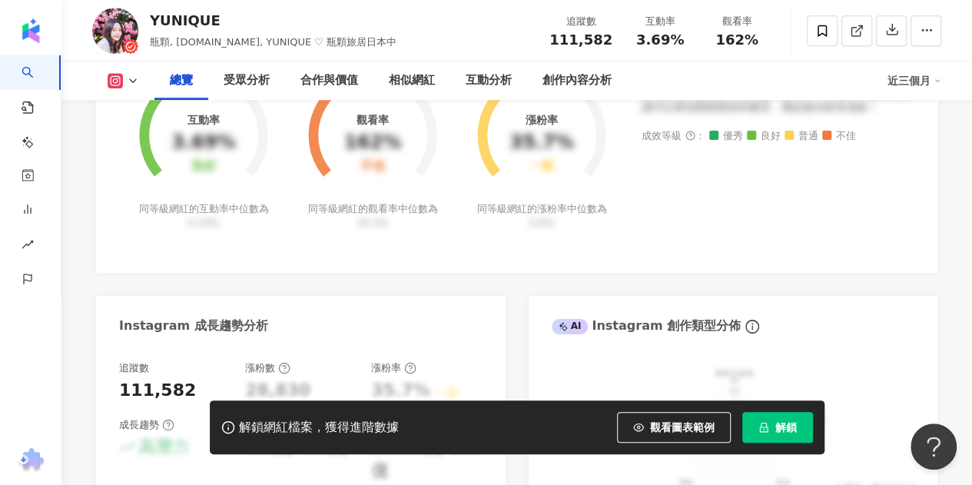
scroll to position [691, 0]
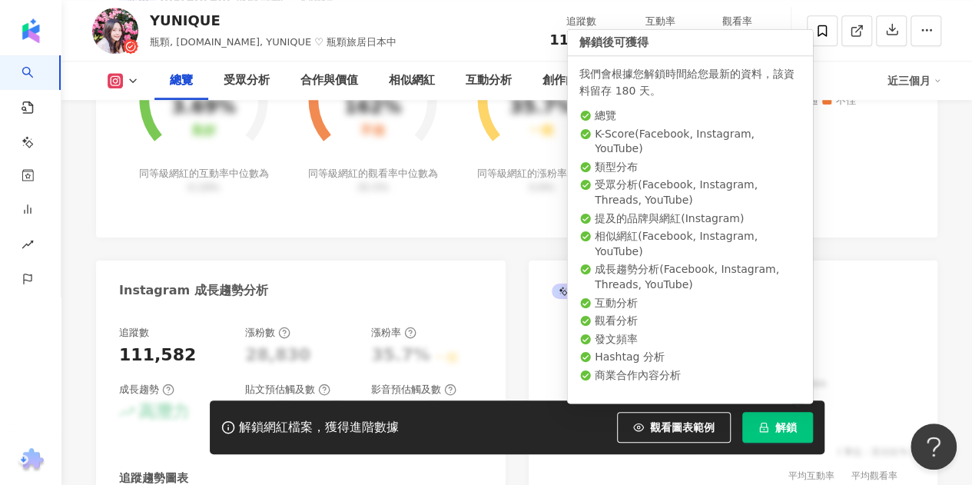
click at [775, 425] on span "解鎖" at bounding box center [786, 427] width 22 height 12
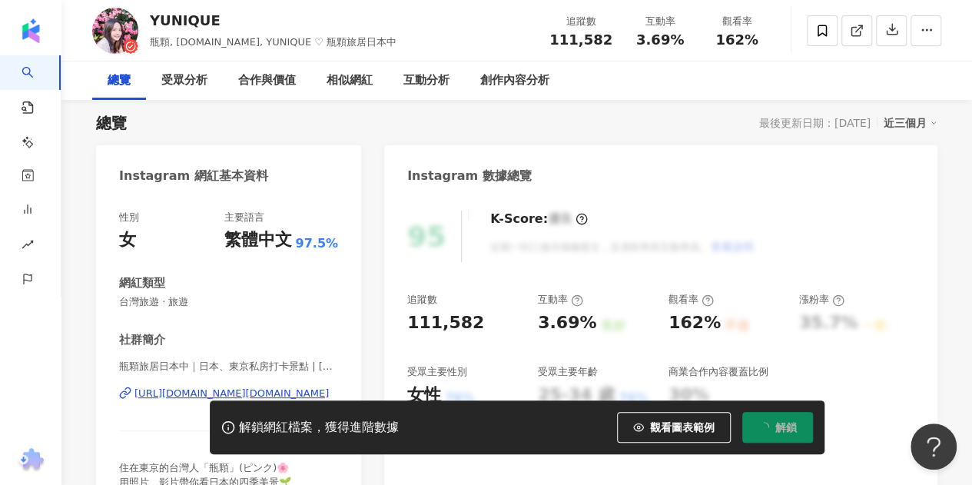
scroll to position [0, 0]
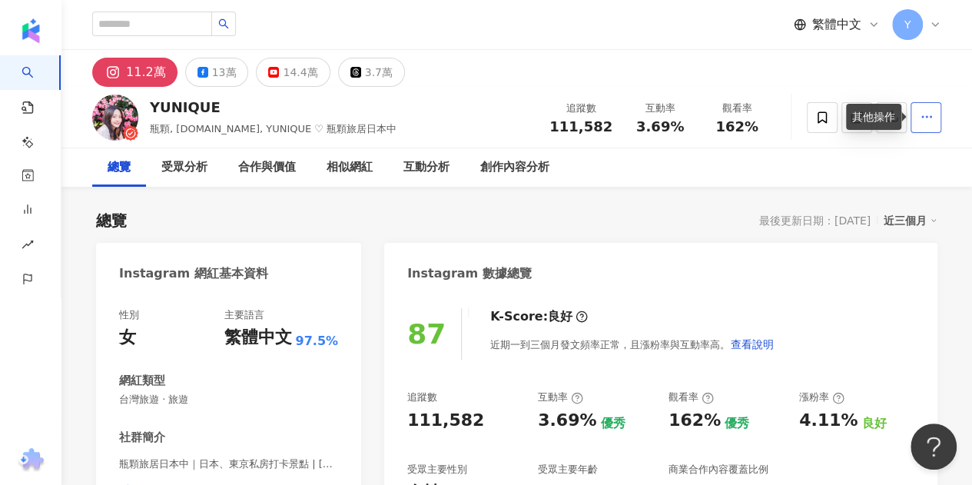
click at [923, 118] on icon "button" at bounding box center [926, 117] width 14 height 14
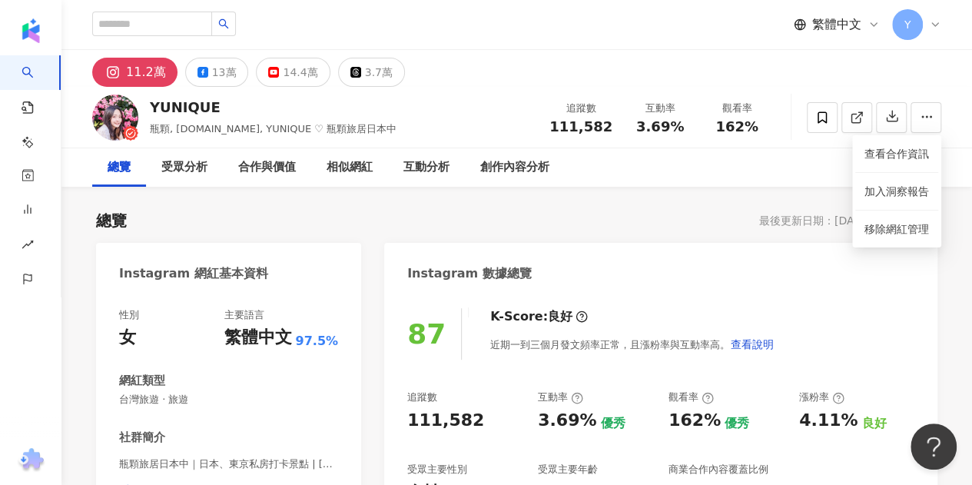
click at [903, 71] on div "11.2萬 13萬 14.4萬 3.7萬" at bounding box center [516, 68] width 910 height 37
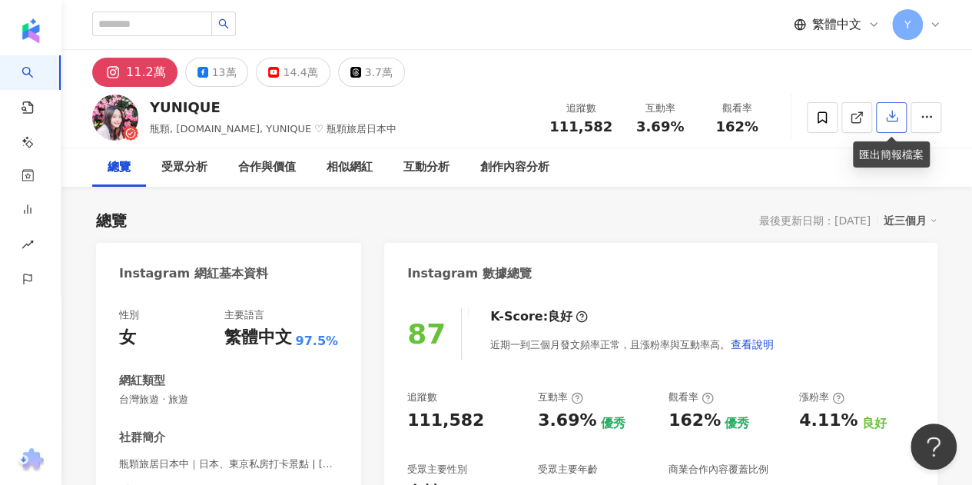
click at [897, 114] on icon "button" at bounding box center [892, 116] width 14 height 14
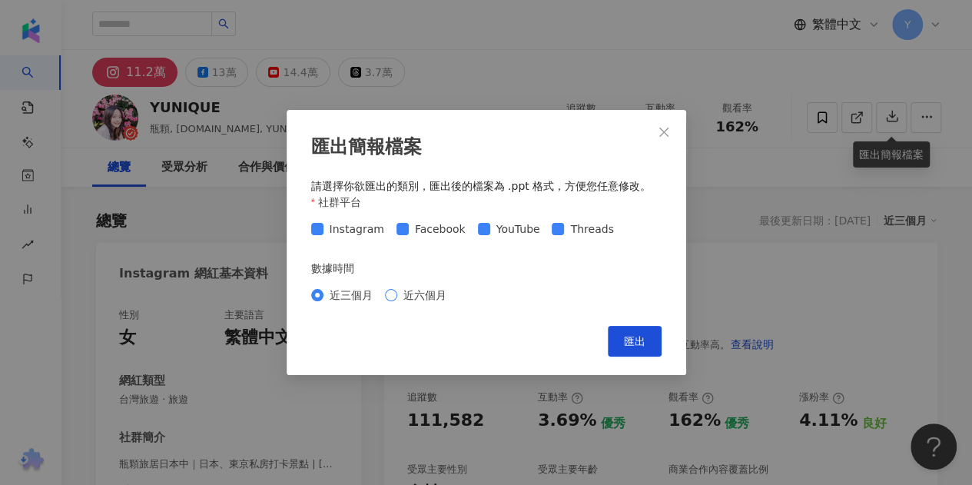
click at [412, 296] on span "近六個月" at bounding box center [424, 294] width 55 height 17
click at [634, 351] on button "匯出" at bounding box center [634, 341] width 54 height 31
click at [662, 127] on icon "close" at bounding box center [663, 132] width 12 height 12
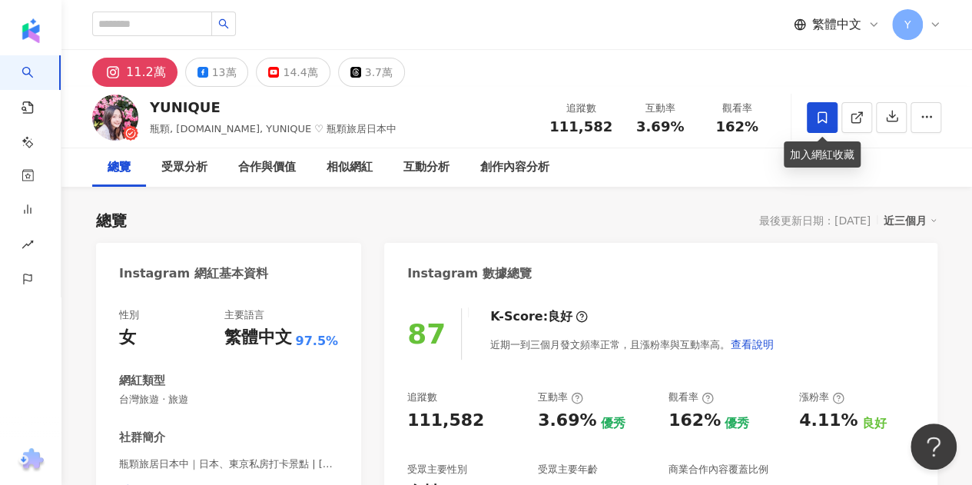
click at [826, 121] on icon at bounding box center [822, 118] width 14 height 14
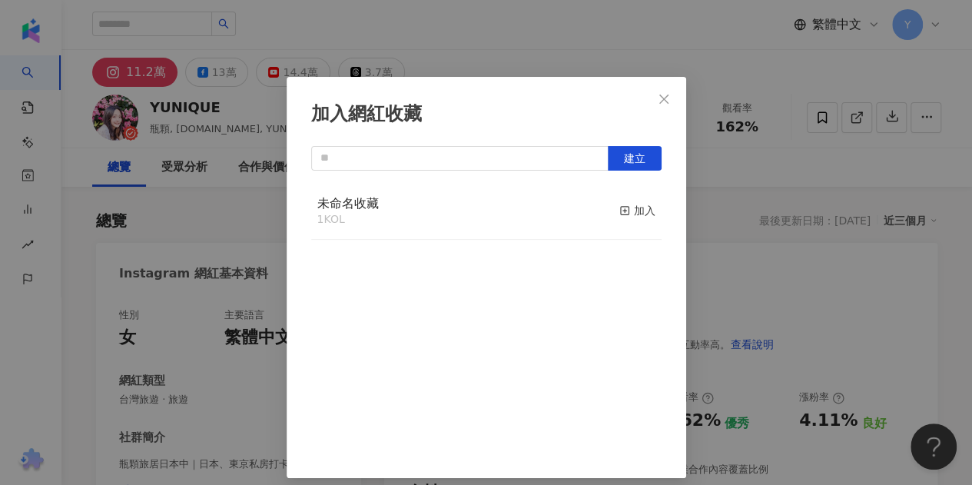
click at [582, 214] on div "未命名收藏 1 KOL 加入" at bounding box center [486, 212] width 350 height 58
click at [619, 214] on icon "button" at bounding box center [624, 210] width 11 height 11
click at [657, 96] on icon "close" at bounding box center [663, 99] width 12 height 12
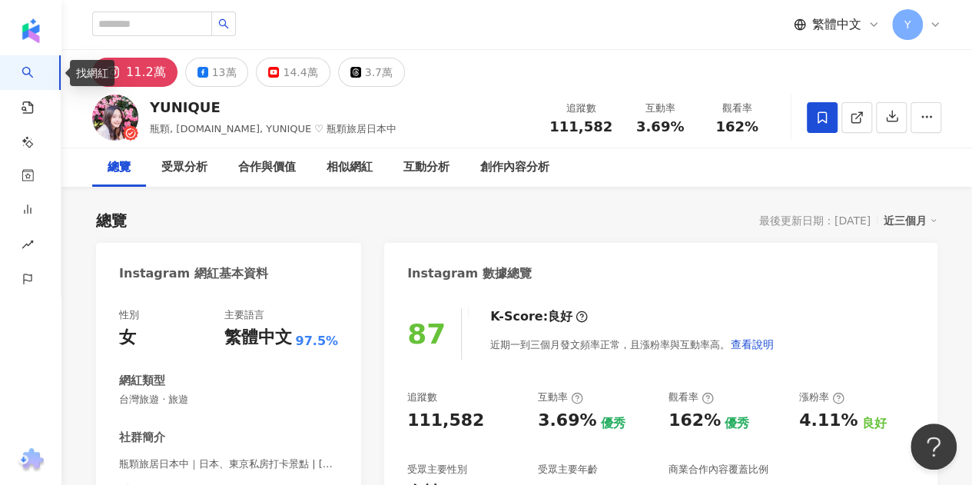
click at [24, 73] on link "找網紅" at bounding box center [37, 77] width 31 height 45
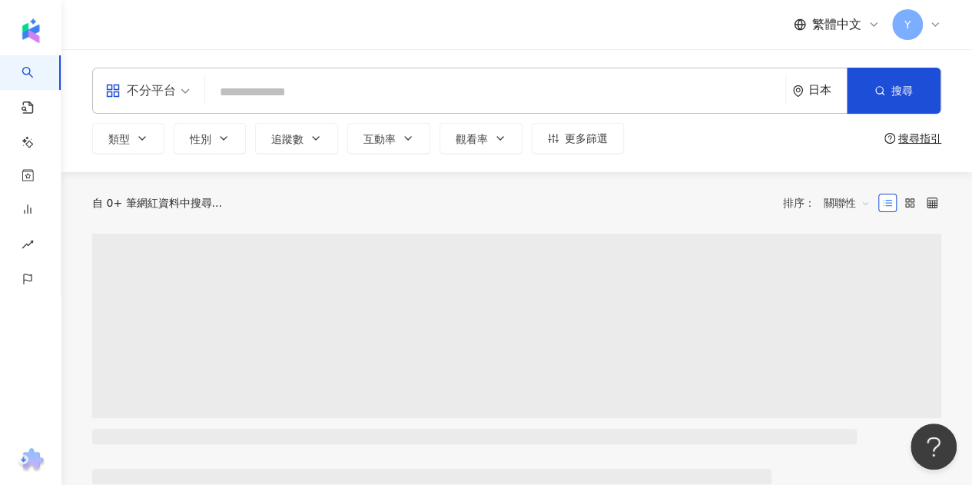
click at [235, 93] on input "search" at bounding box center [495, 92] width 568 height 29
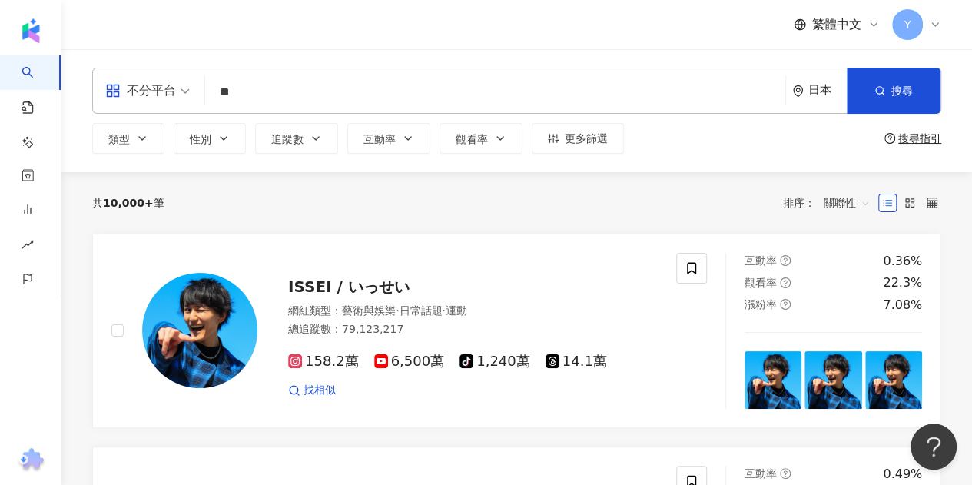
type input "**"
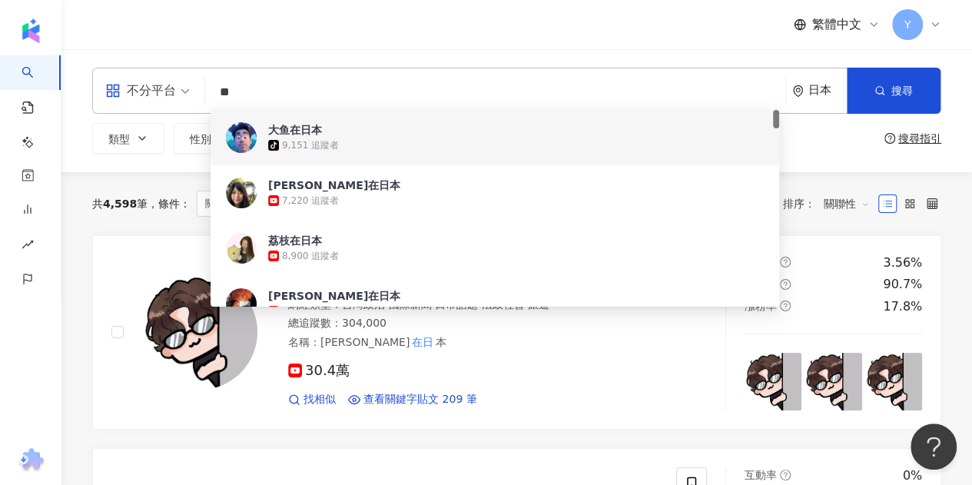
click at [349, 28] on div "繁體中文 Y" at bounding box center [516, 24] width 849 height 49
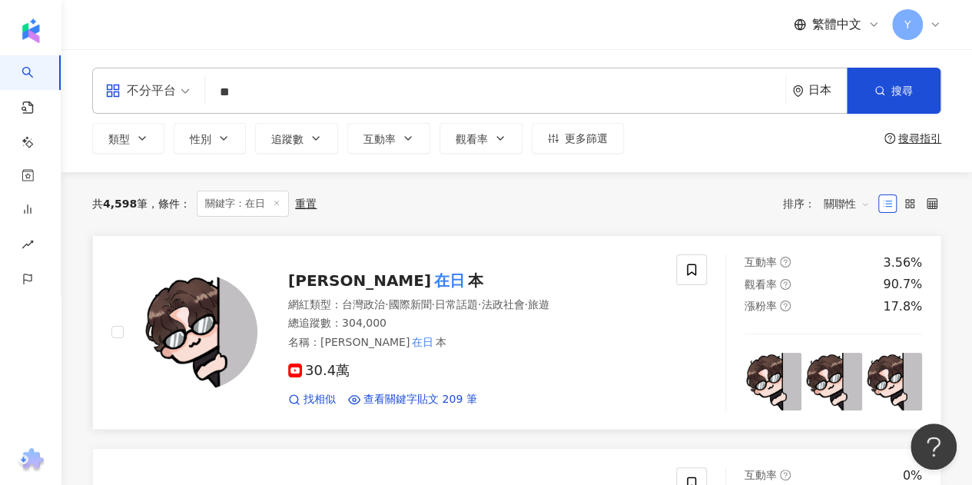
click at [431, 276] on mark "在日" at bounding box center [449, 280] width 37 height 25
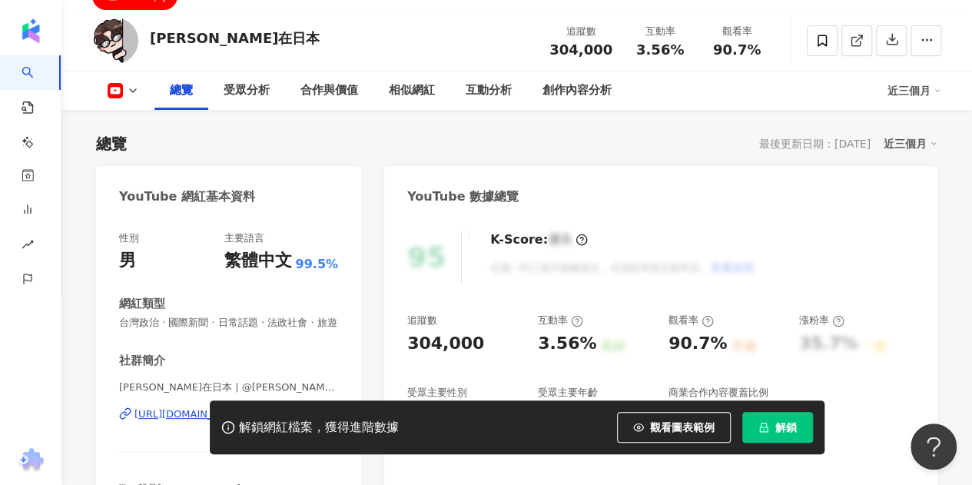
scroll to position [154, 0]
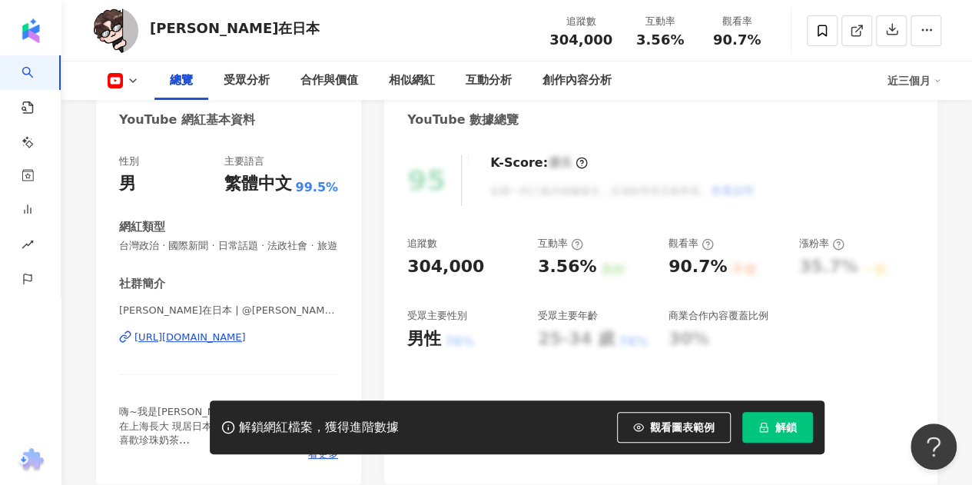
click at [771, 429] on button "解鎖" at bounding box center [777, 427] width 71 height 31
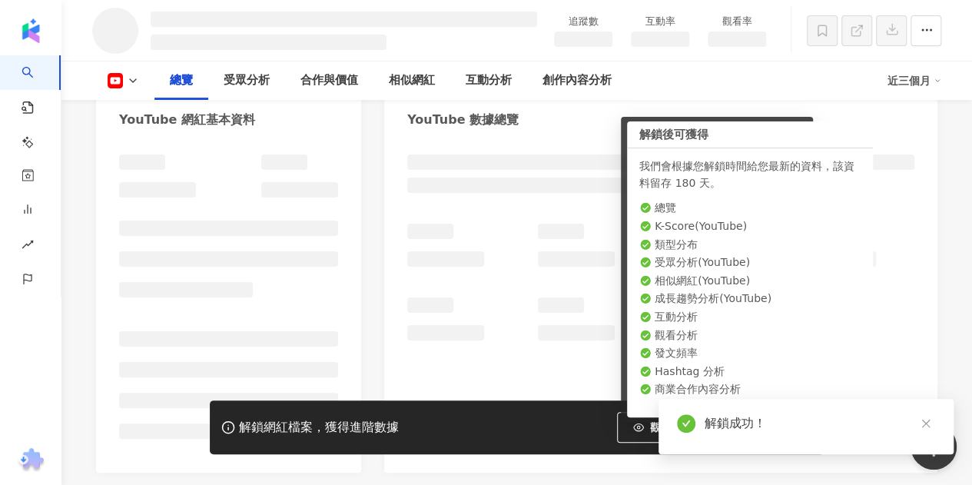
scroll to position [230, 0]
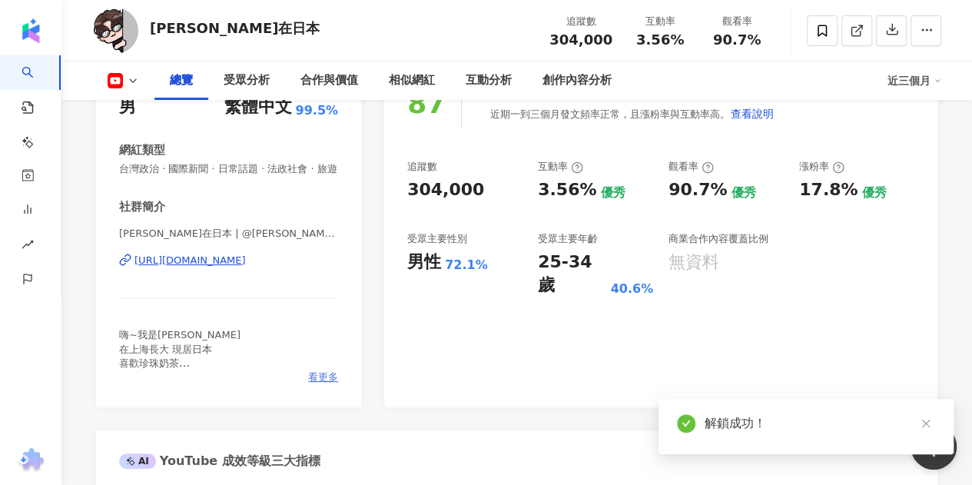
click at [316, 384] on span "看更多" at bounding box center [323, 377] width 30 height 14
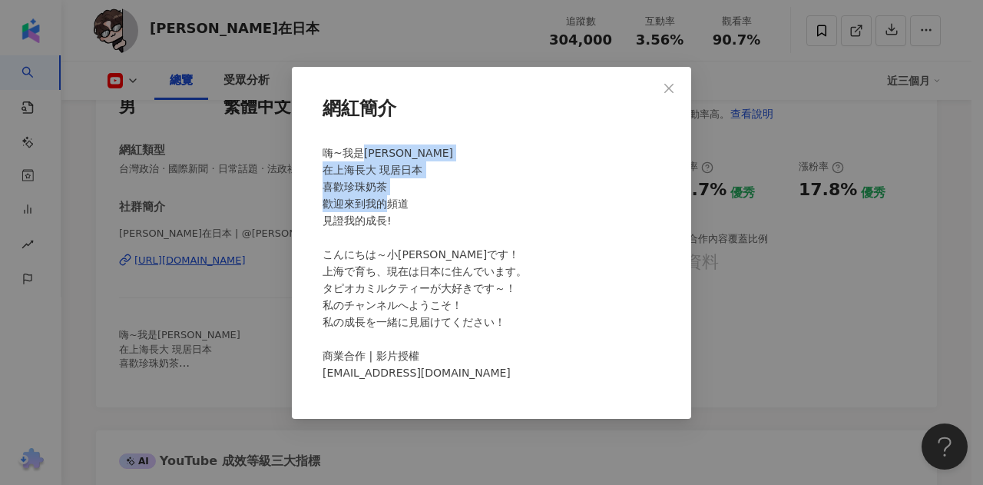
drag, startPoint x: 362, startPoint y: 148, endPoint x: 372, endPoint y: 233, distance: 85.8
click at [372, 233] on div "嗨~我是[PERSON_NAME] 在上海長大 現居日本 喜歡珍珠奶茶 歡迎來到我的頻道 見證我的成長! こんにちは～小[PERSON_NAME]です！ 上海…" at bounding box center [491, 269] width 350 height 262
click at [662, 88] on span "Close" at bounding box center [669, 88] width 31 height 12
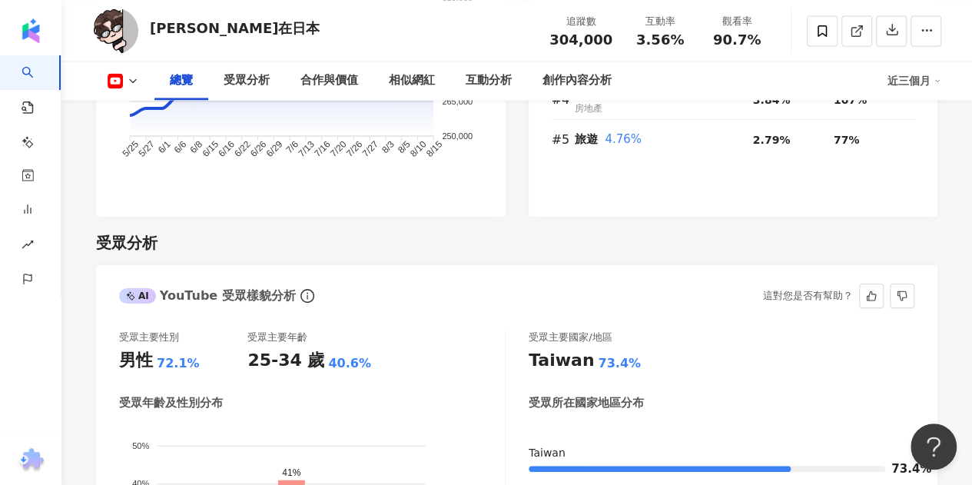
scroll to position [1382, 0]
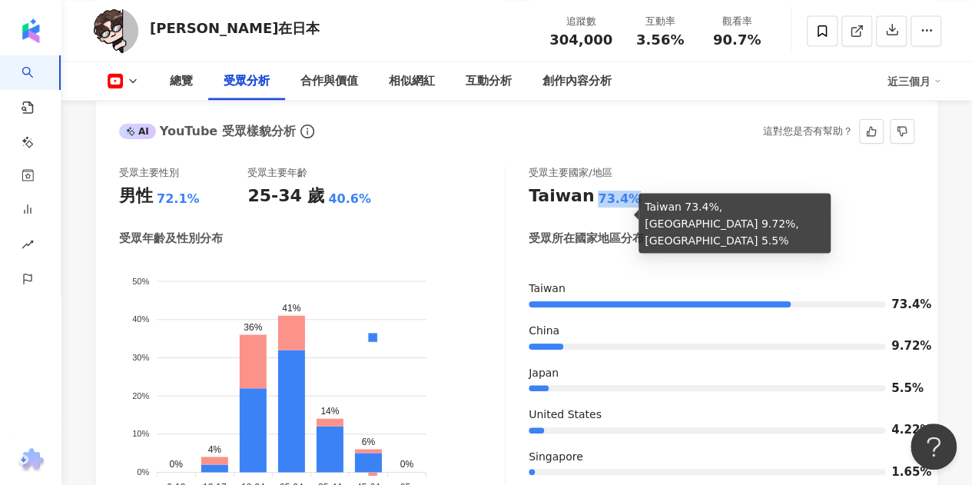
drag, startPoint x: 625, startPoint y: 200, endPoint x: 590, endPoint y: 216, distance: 38.5
click at [593, 208] on div "Taiwan 73.4%" at bounding box center [721, 196] width 386 height 24
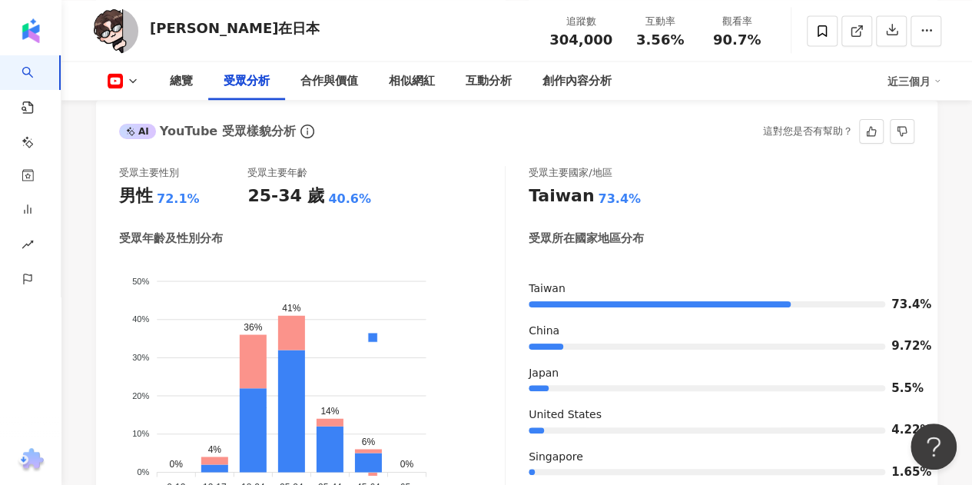
click at [699, 258] on div "受眾所在國家地區分布" at bounding box center [721, 244] width 386 height 28
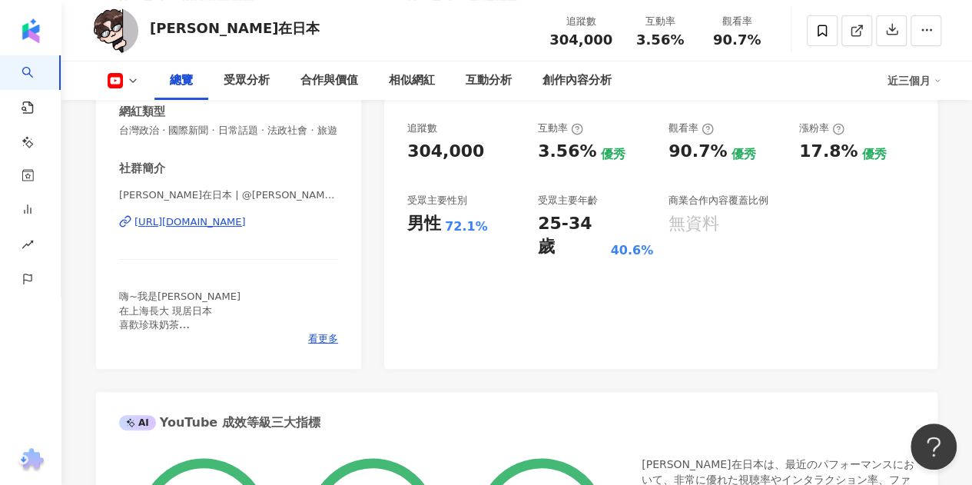
scroll to position [154, 0]
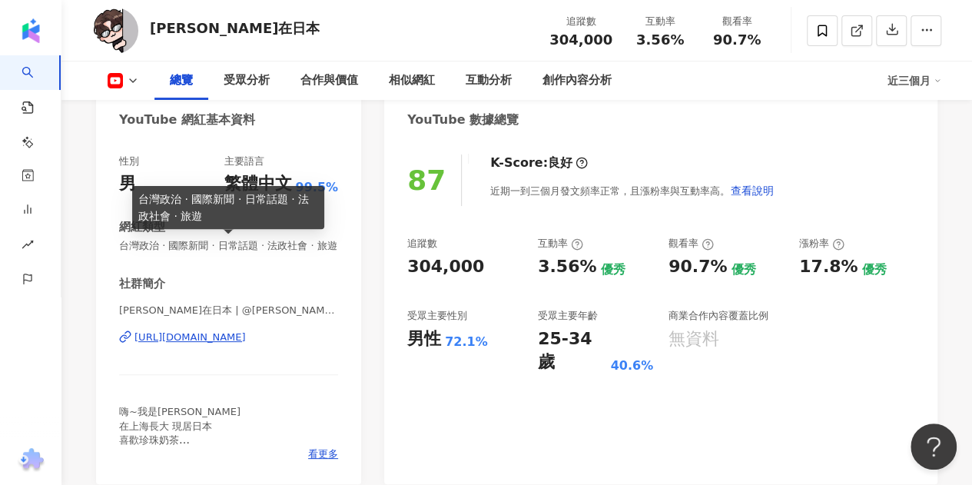
click at [255, 275] on div "性別 男 主要語言 繁體中文 99.5% 網紅類型 台灣政治 · 國際新聞 · 日常話題 · 法政社會 · 旅遊 社群簡介 [PERSON_NAME]在日本 …" at bounding box center [228, 307] width 219 height 306
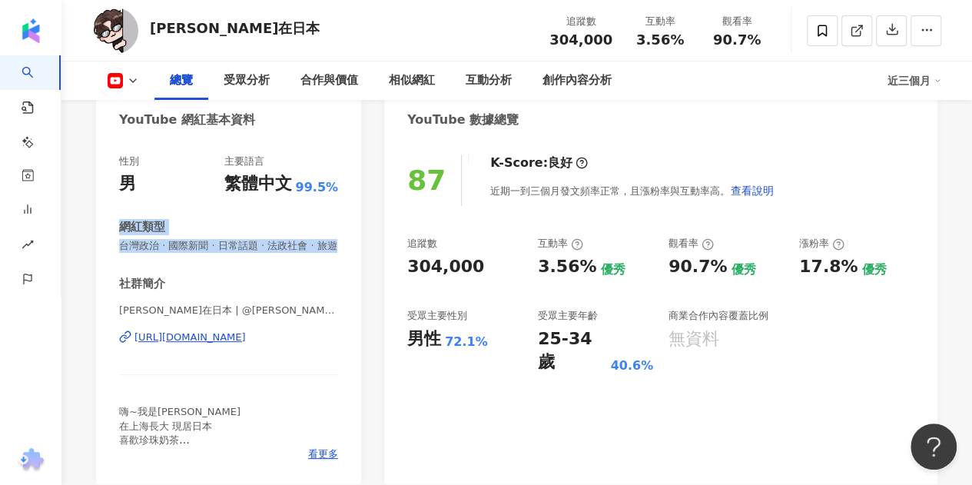
drag, startPoint x: 335, startPoint y: 276, endPoint x: 98, endPoint y: 216, distance: 244.0
click at [98, 216] on div "性別 男 主要語言 繁體中文 99.5% 網紅類型 台灣政治 · 國際新聞 · 日常話題 · 法政社會 · 旅遊 社群簡介 [PERSON_NAME]在日本 …" at bounding box center [228, 311] width 265 height 345
click at [253, 253] on span "台灣政治 · 國際新聞 · 日常話題 · 法政社會 · 旅遊" at bounding box center [228, 246] width 219 height 14
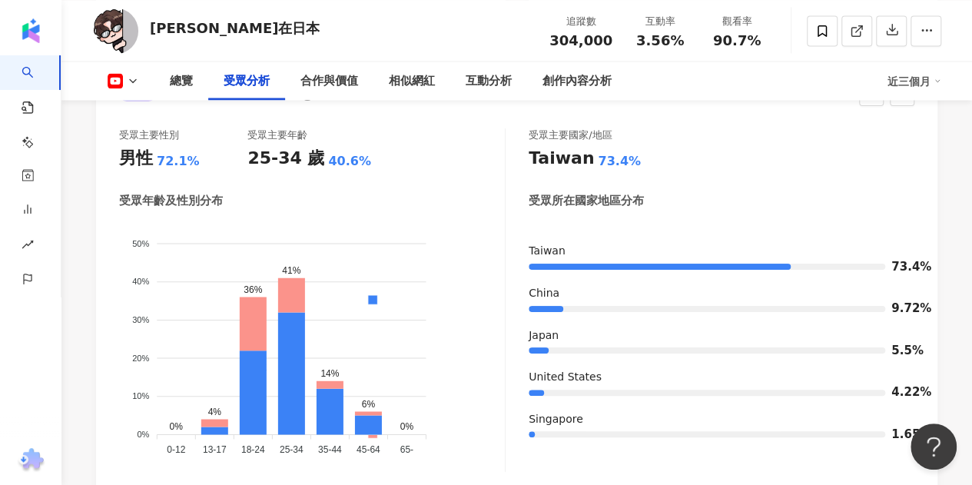
scroll to position [1459, 0]
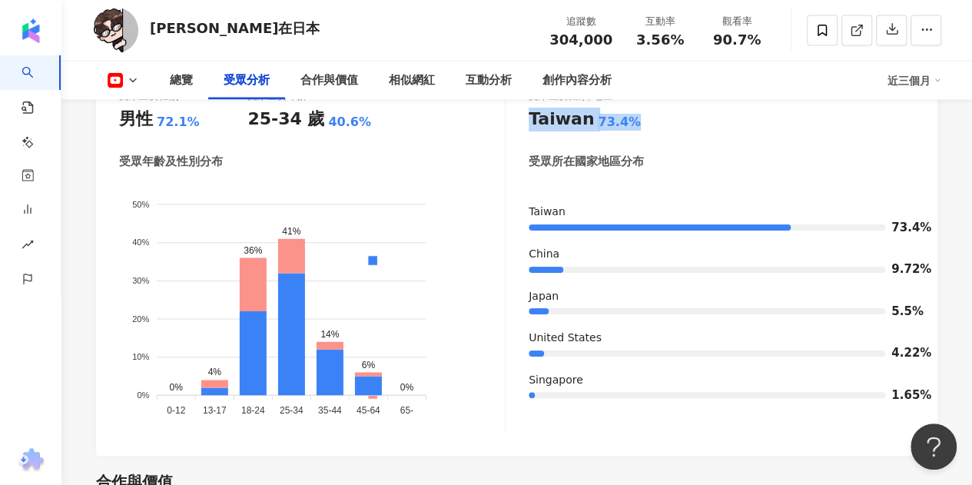
drag, startPoint x: 642, startPoint y: 131, endPoint x: 521, endPoint y: 136, distance: 120.7
click at [521, 131] on div "受眾主要性別 男性 72.1% 受眾主要年齡 25-34 歲 40.6% 受眾年齡及性別分布 男性 女性 50% 50% 40% 40% 30% 30% 20…" at bounding box center [516, 260] width 795 height 343
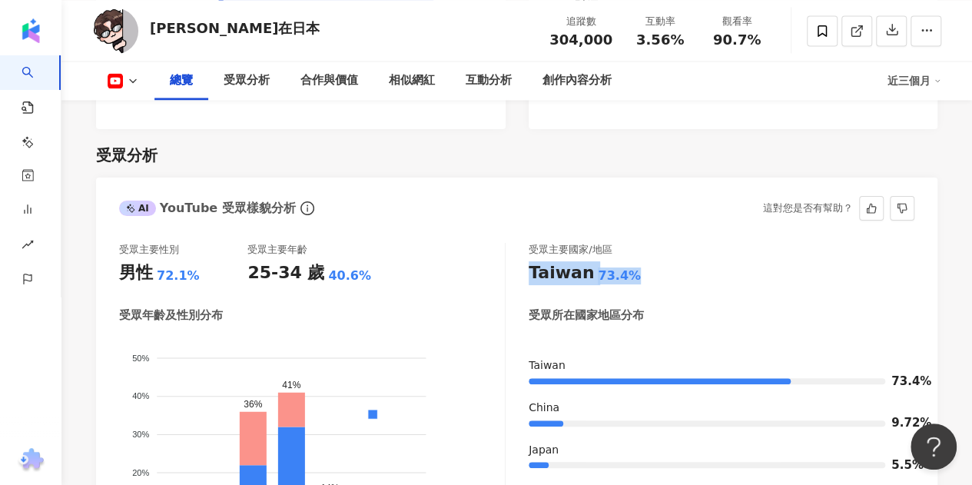
scroll to position [1382, 0]
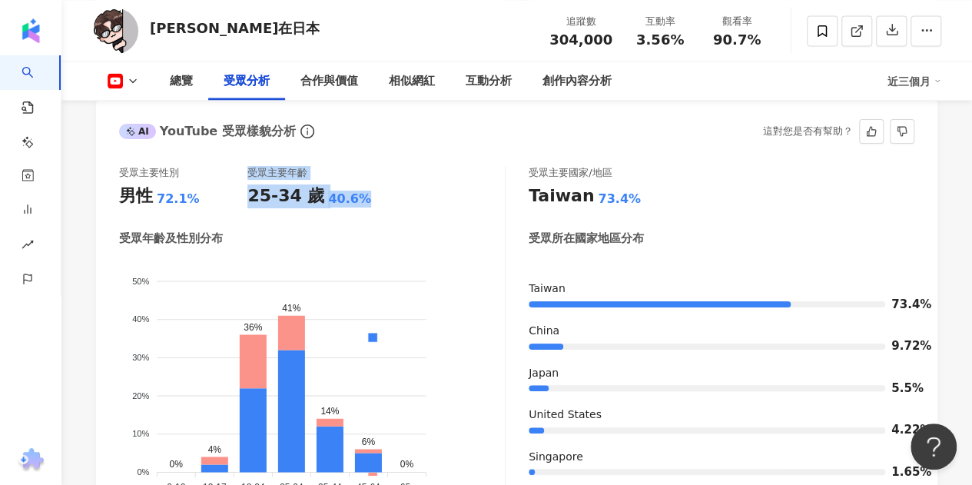
drag, startPoint x: 246, startPoint y: 221, endPoint x: 382, endPoint y: 223, distance: 136.7
click at [382, 223] on div "受眾主要性別 男性 72.1% 受眾主要年齡 25-34 歲 40.6% 受眾年齡及性別分布 男性 女性 50% 50% 40% 40% 30% 30% 20…" at bounding box center [312, 337] width 386 height 343
click at [383, 223] on div "受眾主要性別 男性 72.1% 受眾主要年齡 25-34 歲 40.6% 受眾年齡及性別分布 男性 女性 50% 50% 40% 40% 30% 30% 20…" at bounding box center [312, 337] width 386 height 343
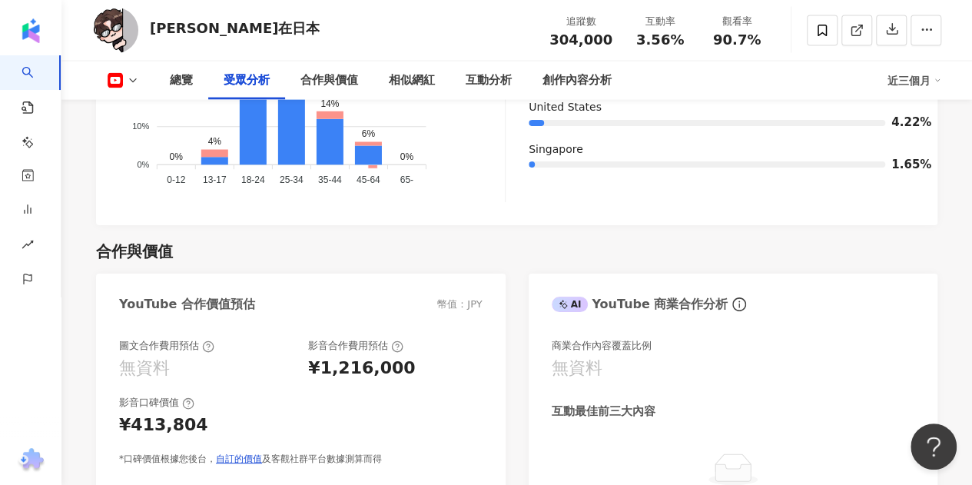
scroll to position [1843, 0]
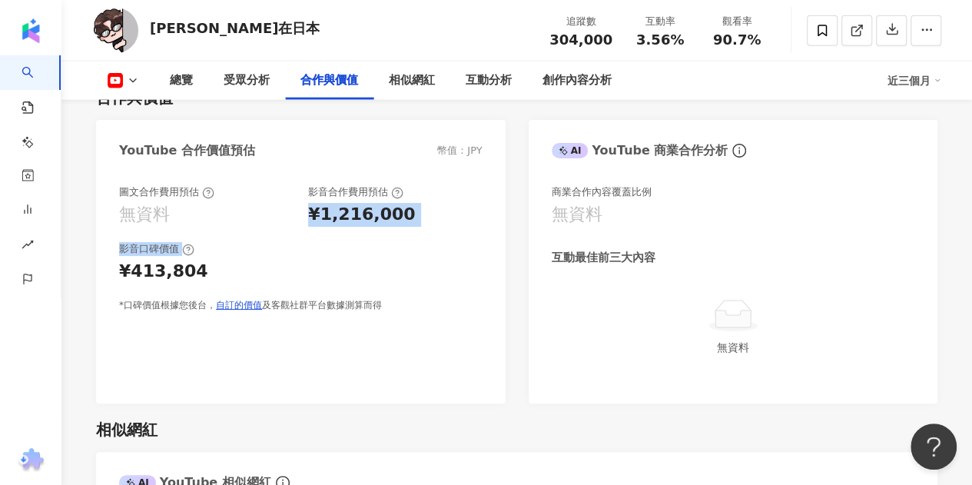
drag, startPoint x: 445, startPoint y: 259, endPoint x: 310, endPoint y: 241, distance: 135.6
click at [304, 237] on div "圖文合作費用預估 無資料 影音合作費用預估 ¥1,216,000 影音口碑價值 ¥413,804 *口碑價值根據您後台， 自訂的價值 及客觀社群平台數據測算而得" at bounding box center [300, 248] width 363 height 127
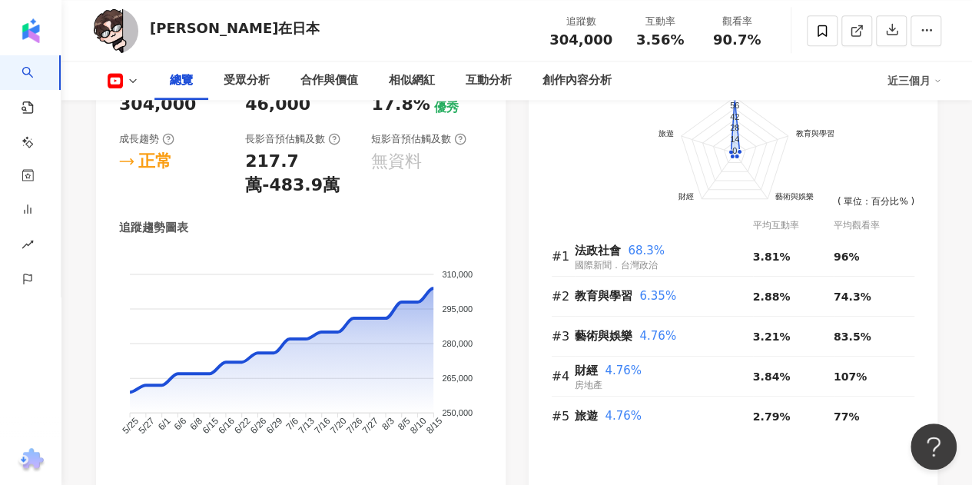
scroll to position [614, 0]
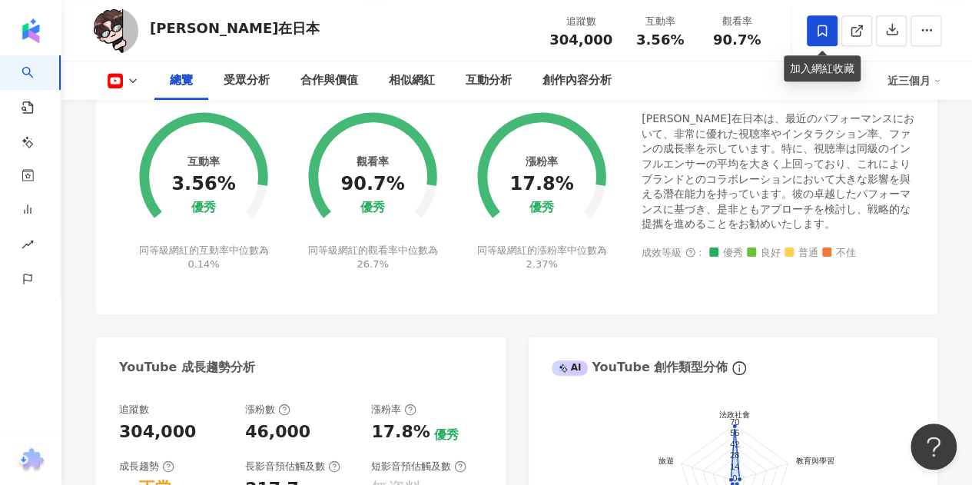
click at [825, 29] on icon at bounding box center [821, 31] width 9 height 12
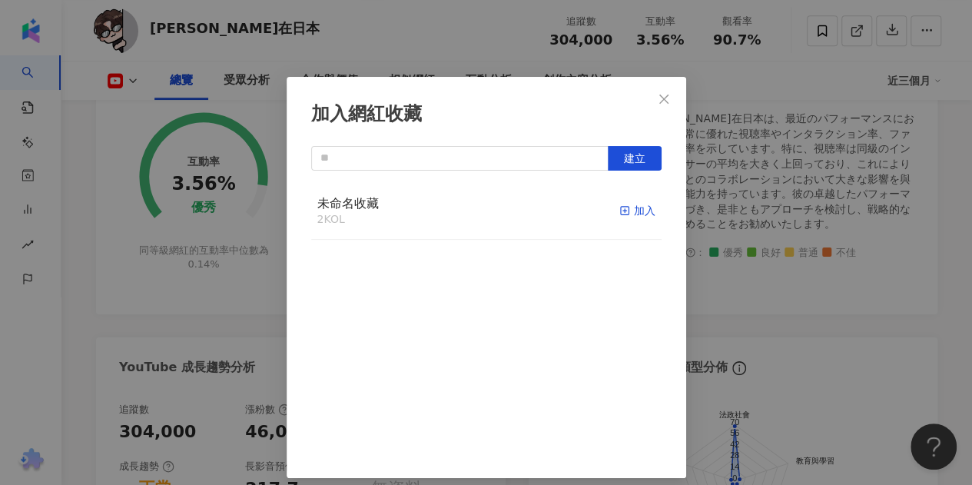
click at [624, 213] on line "button" at bounding box center [624, 211] width 0 height 4
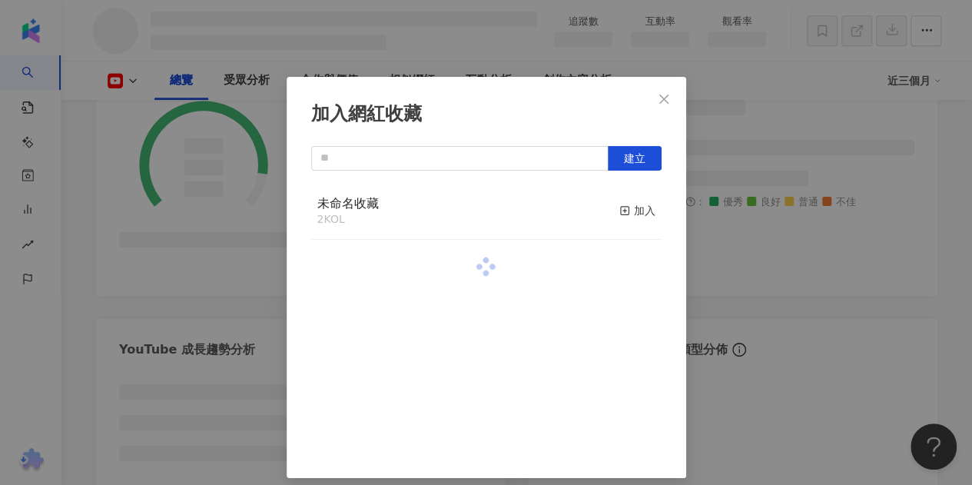
scroll to position [655, 0]
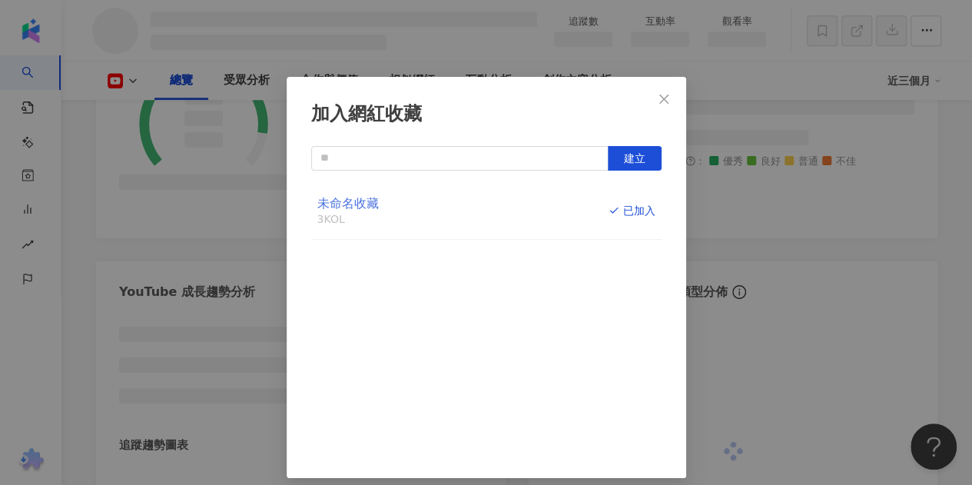
click at [350, 210] on span "未命名收藏" at bounding box center [347, 203] width 61 height 15
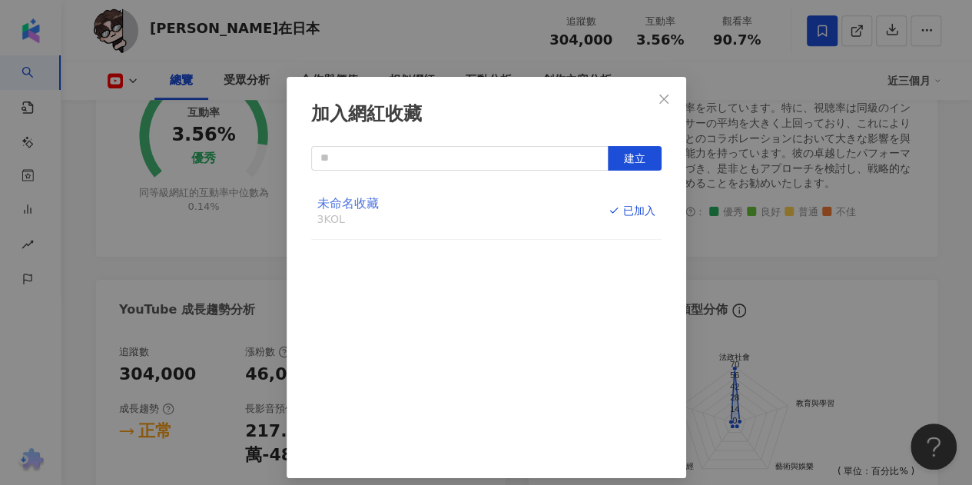
scroll to position [614, 0]
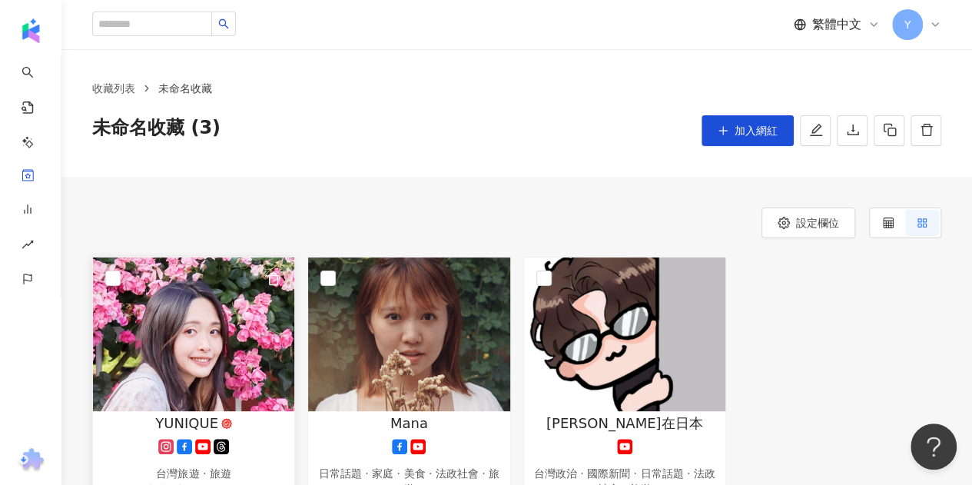
click at [211, 343] on img at bounding box center [193, 334] width 201 height 154
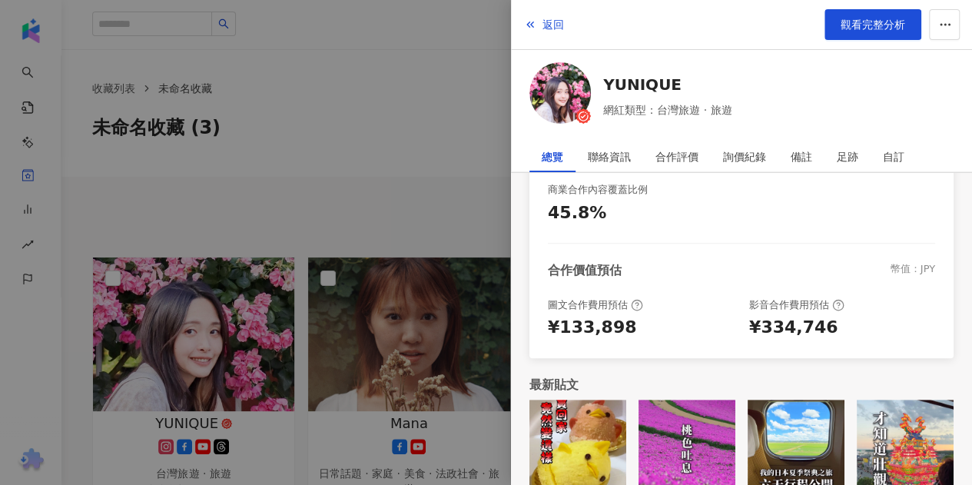
scroll to position [397, 0]
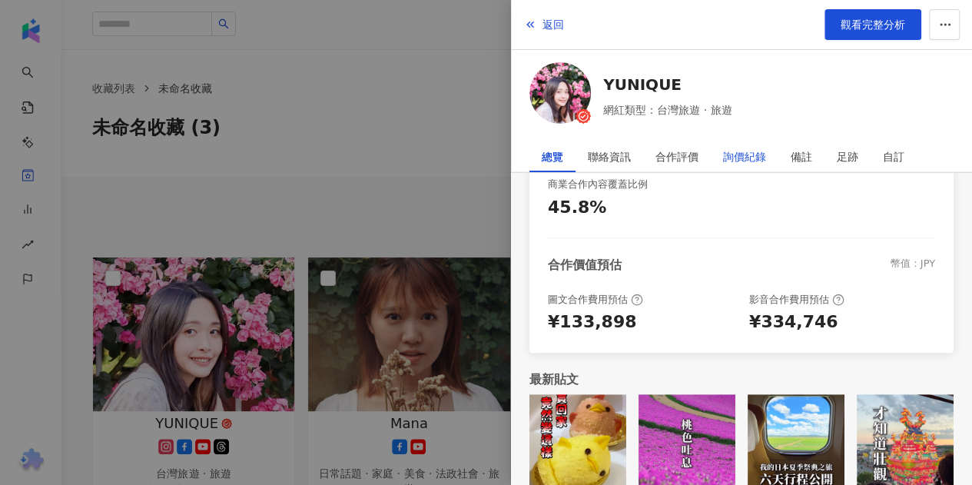
click at [756, 154] on div "詢價紀錄" at bounding box center [744, 156] width 43 height 31
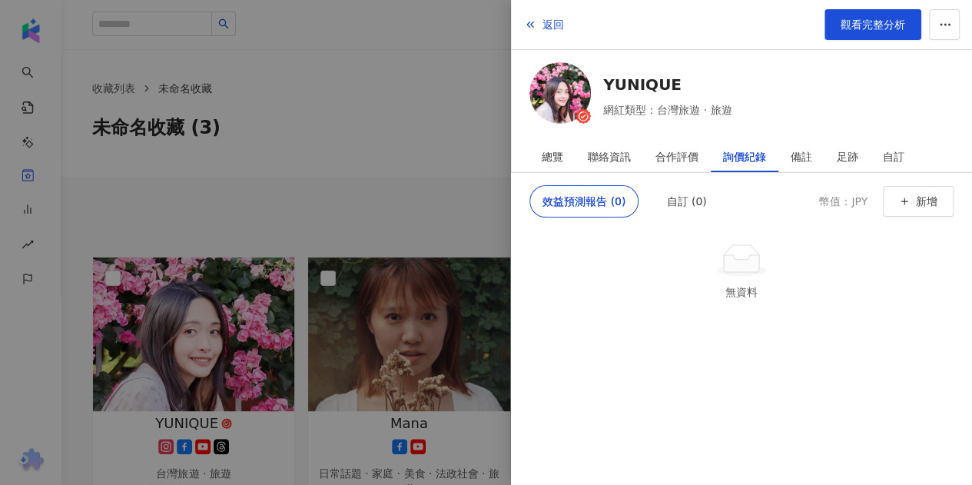
scroll to position [0, 0]
click at [677, 146] on div "合作評價" at bounding box center [676, 156] width 43 height 31
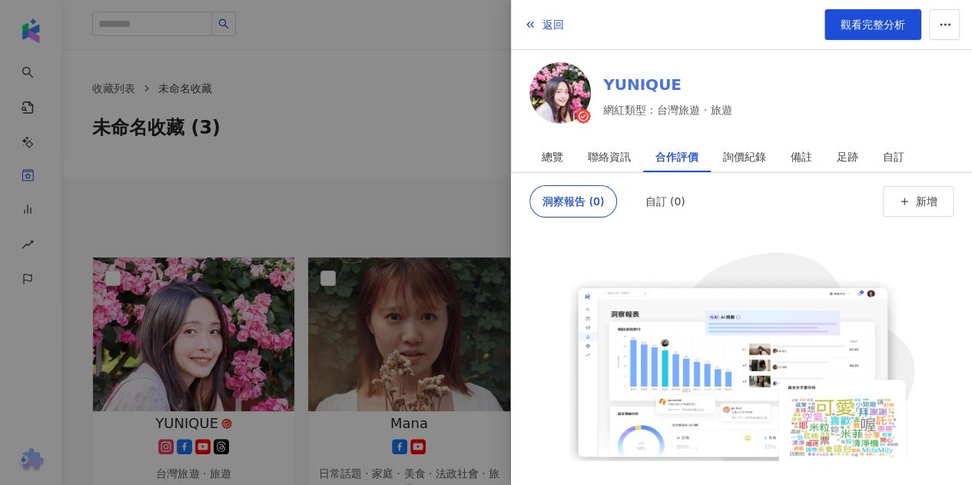
click at [632, 85] on link "YUNIQUE" at bounding box center [667, 85] width 128 height 22
click at [389, 96] on div at bounding box center [486, 242] width 972 height 485
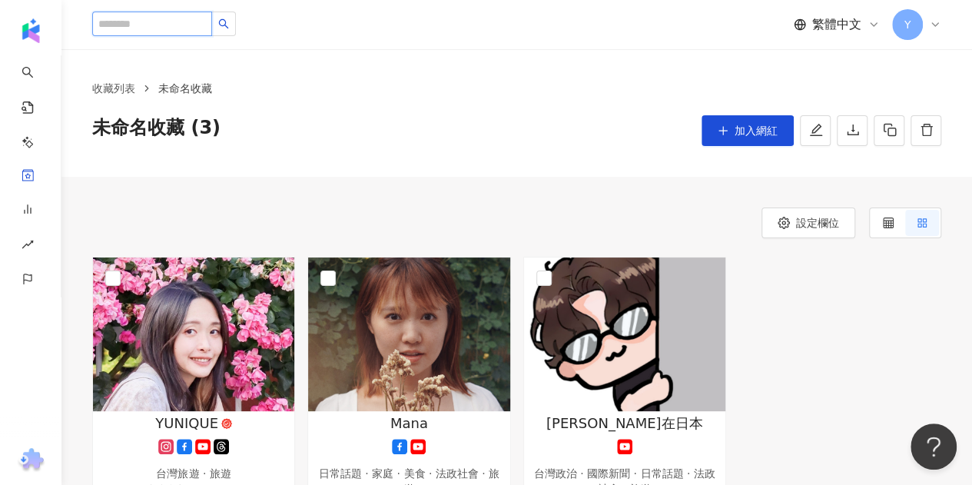
click at [206, 25] on input "search" at bounding box center [152, 24] width 120 height 25
type input "**"
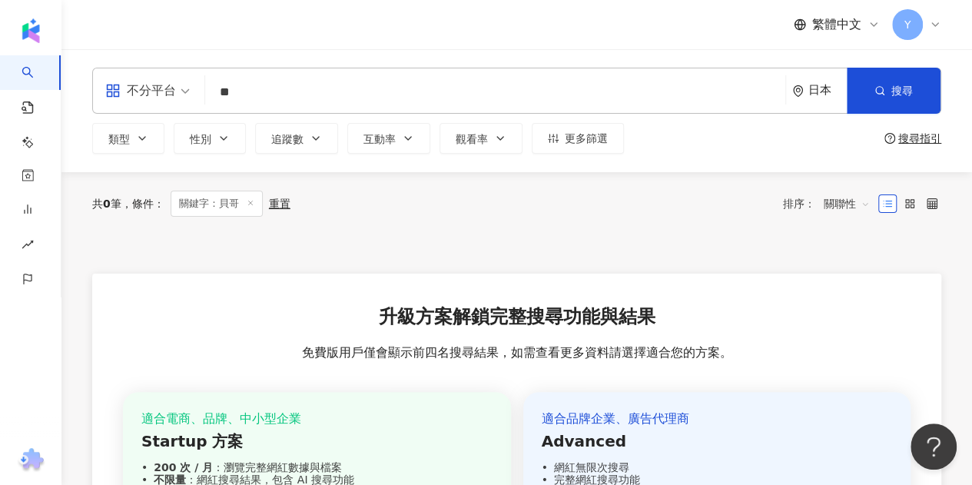
drag, startPoint x: 237, startPoint y: 94, endPoint x: 255, endPoint y: 94, distance: 18.4
click at [255, 94] on input "**" at bounding box center [495, 92] width 568 height 29
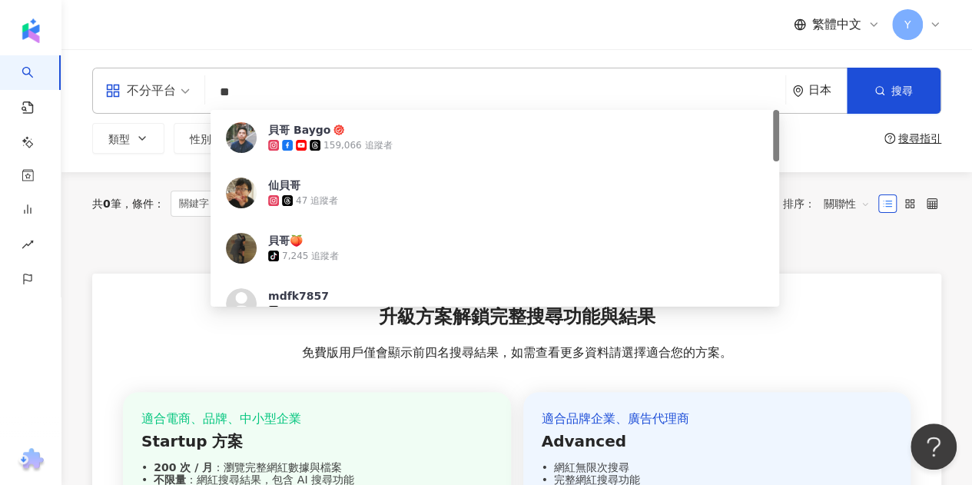
drag, startPoint x: 252, startPoint y: 93, endPoint x: 181, endPoint y: 94, distance: 70.7
click at [181, 94] on div "不分平台 ** 日本 搜尋 fa7afe45-f789-404c-9fe1-130bdaca2e1b 貝哥 Baygo 159,066 追蹤者 仙貝哥 47 …" at bounding box center [516, 91] width 849 height 46
paste input "***"
type input "*****"
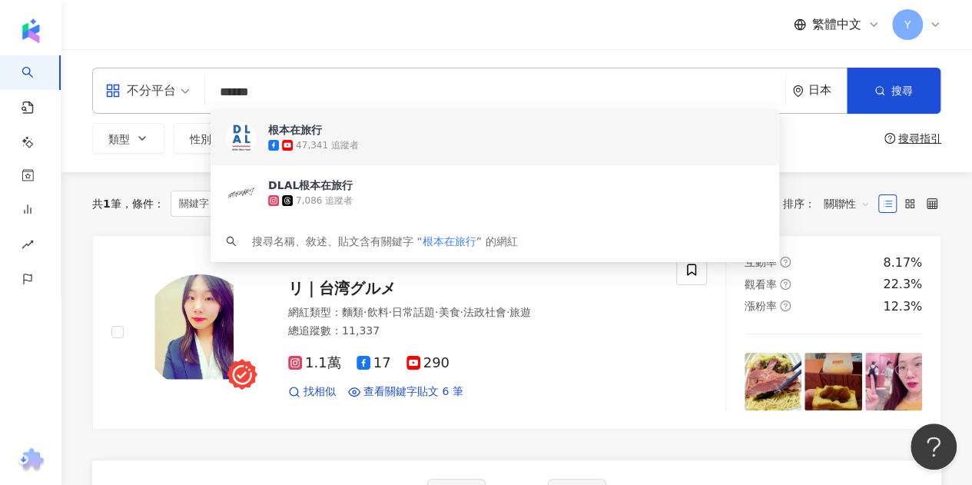
click at [349, 147] on div "47,341 追蹤者" at bounding box center [327, 145] width 63 height 13
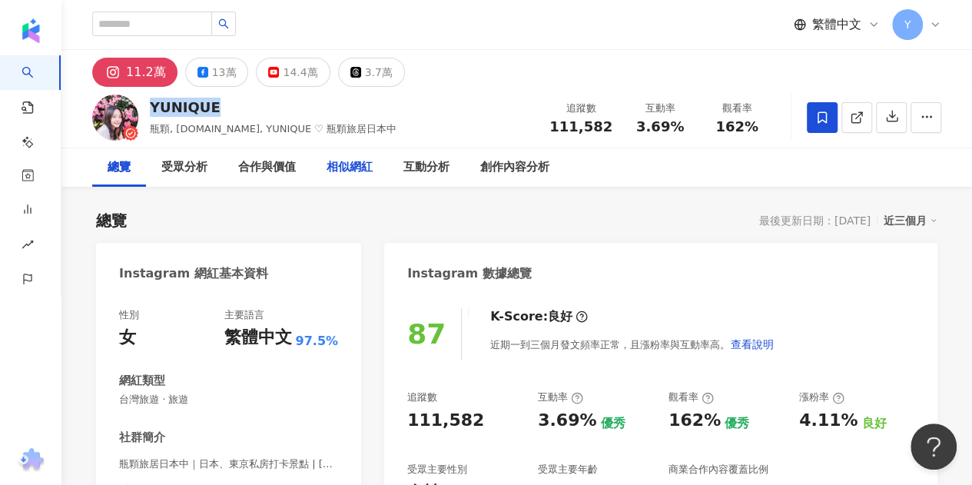
drag, startPoint x: 152, startPoint y: 110, endPoint x: 326, endPoint y: 157, distance: 180.0
click at [223, 108] on div "YUNIQUE" at bounding box center [273, 107] width 247 height 19
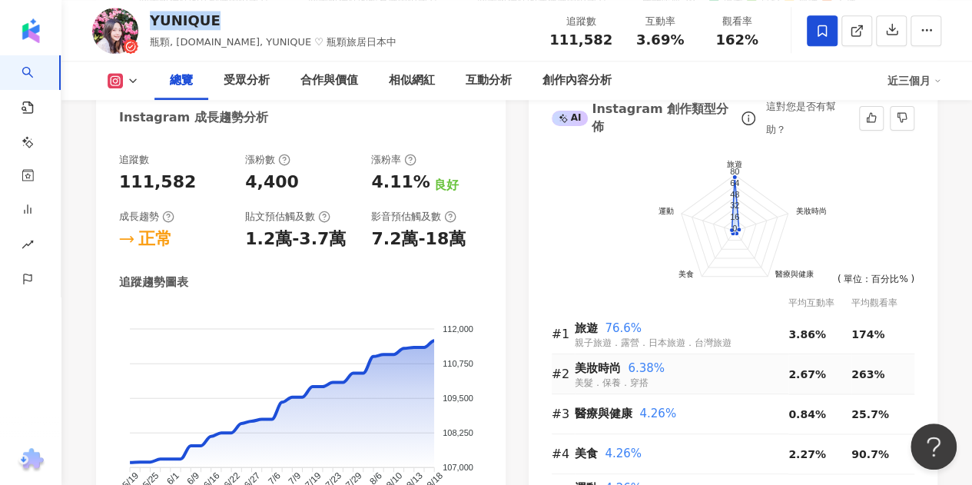
scroll to position [998, 0]
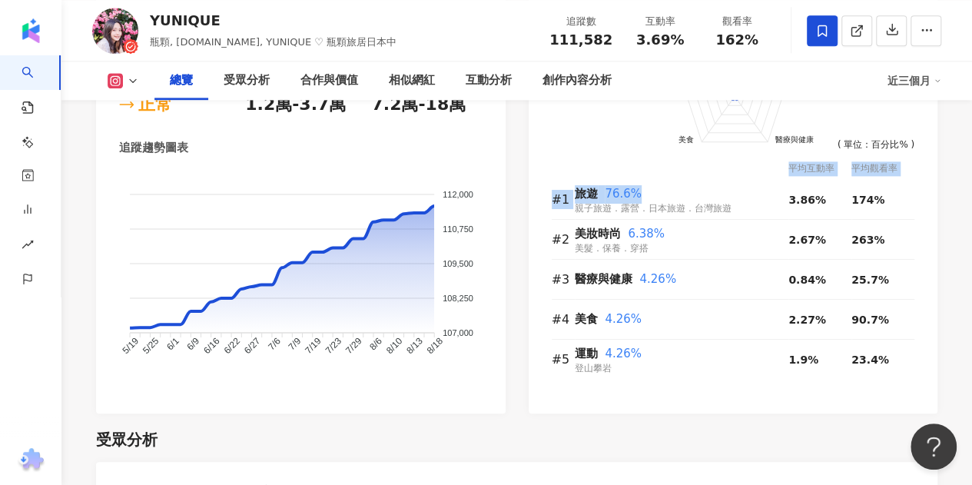
drag, startPoint x: 642, startPoint y: 194, endPoint x: 528, endPoint y: 194, distance: 114.4
click at [528, 194] on div "前往申請試用方案解鎖 ( 立即註冊 ) 旅遊 美妝時尚 醫療與健康 美食 運動 80 64 48 32 16 0 ( 單位：百分比% ) 平均互動率 平均觀看…" at bounding box center [732, 208] width 409 height 410
drag, startPoint x: 859, startPoint y: 201, endPoint x: 839, endPoint y: 200, distance: 19.2
click at [839, 200] on tr "#1 旅遊 76.6% 親子旅遊．露營．日本旅遊．台灣旅遊 3.86% 174%" at bounding box center [732, 200] width 363 height 40
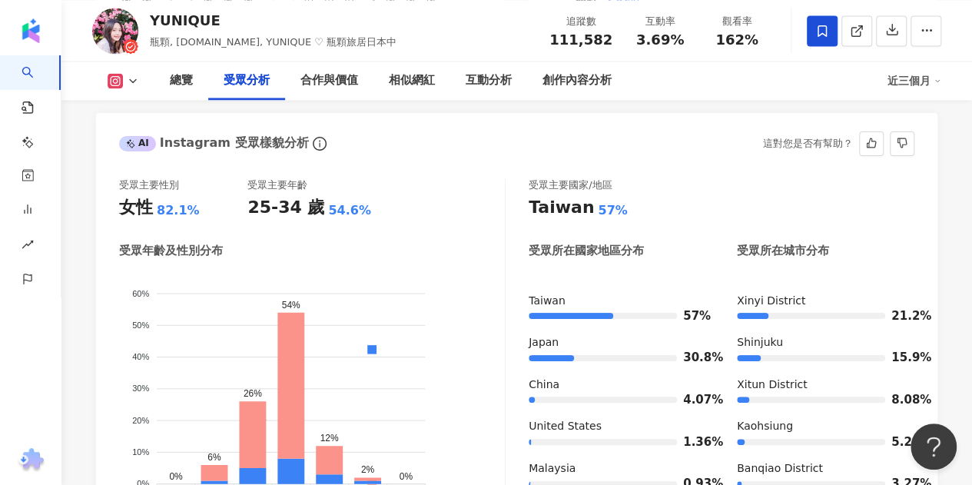
scroll to position [1382, 0]
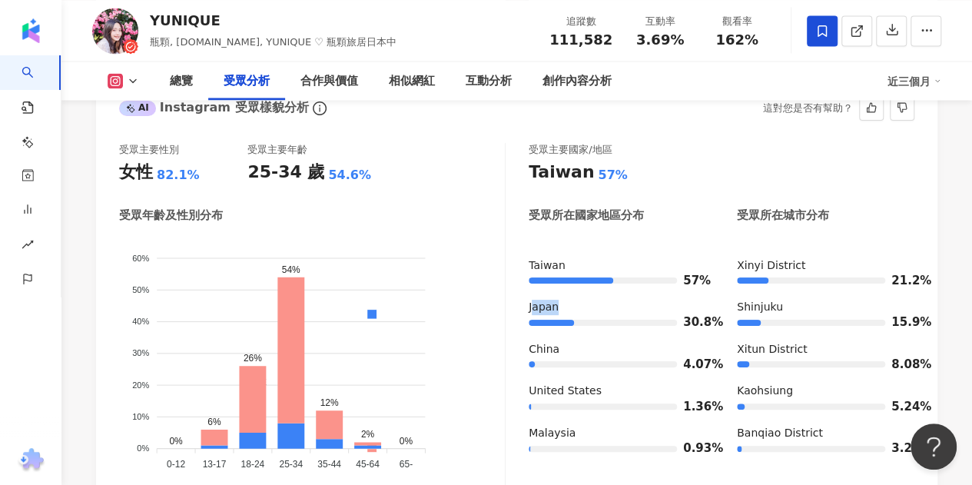
drag, startPoint x: 531, startPoint y: 310, endPoint x: 568, endPoint y: 310, distance: 36.1
click at [568, 310] on div "Japan" at bounding box center [616, 307] width 177 height 15
click at [568, 311] on div "Japan" at bounding box center [616, 307] width 177 height 15
drag, startPoint x: 568, startPoint y: 312, endPoint x: 528, endPoint y: 312, distance: 39.9
click at [528, 312] on div "Japan" at bounding box center [616, 307] width 177 height 15
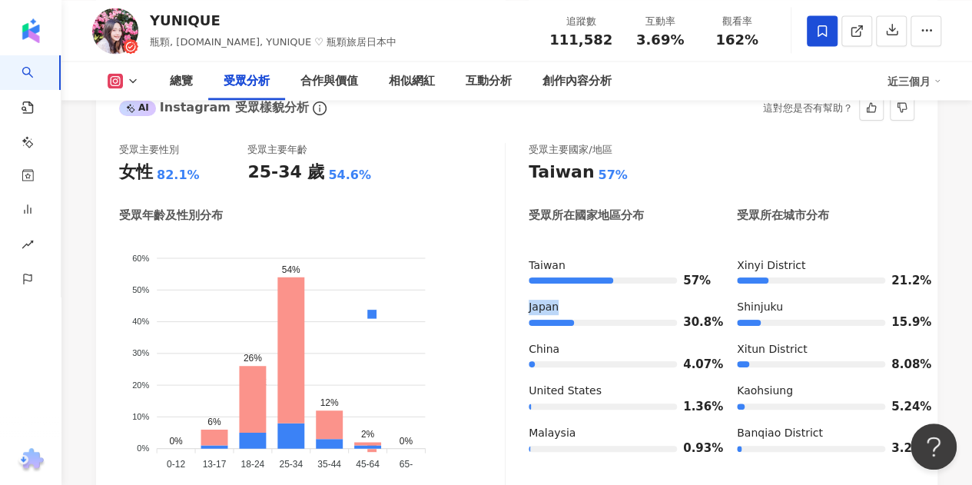
click at [528, 312] on div "Japan" at bounding box center [616, 307] width 177 height 15
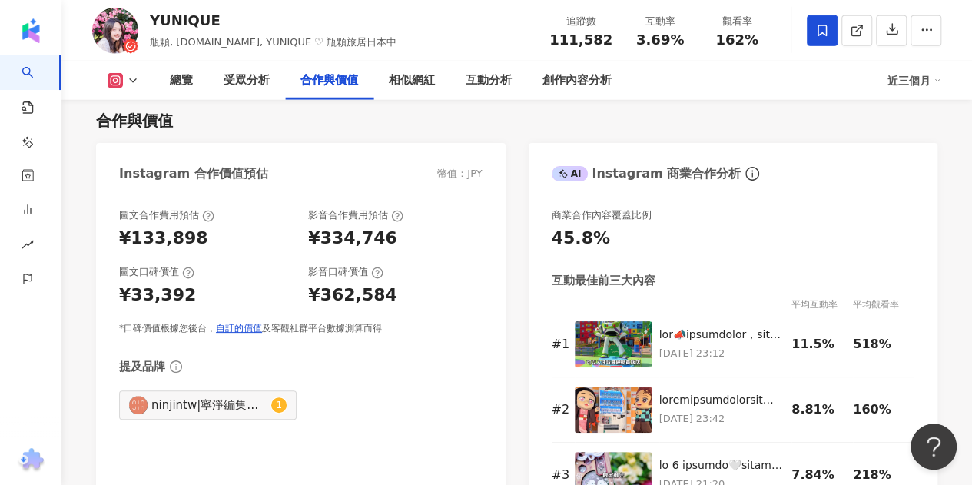
scroll to position [2074, 0]
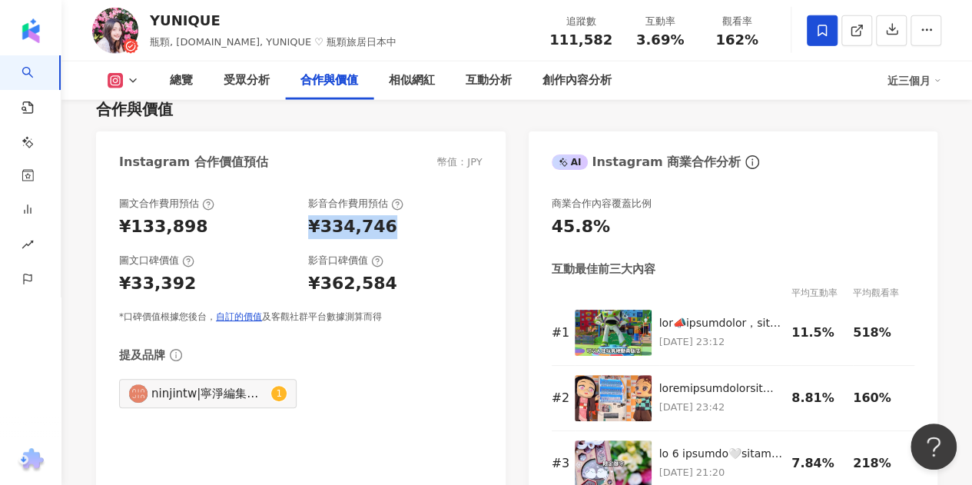
drag, startPoint x: 364, startPoint y: 237, endPoint x: 304, endPoint y: 230, distance: 60.3
click at [304, 230] on div "圖文合作費用預估 ¥133,898 影音合作費用預估 ¥334,746 圖文口碑價值 ¥33,392 影音口碑價值 ¥362,584 *口碑價值根據您後台， …" at bounding box center [300, 260] width 363 height 127
drag, startPoint x: 136, startPoint y: 227, endPoint x: 195, endPoint y: 227, distance: 59.1
click at [195, 227] on div "¥133,898" at bounding box center [206, 227] width 174 height 24
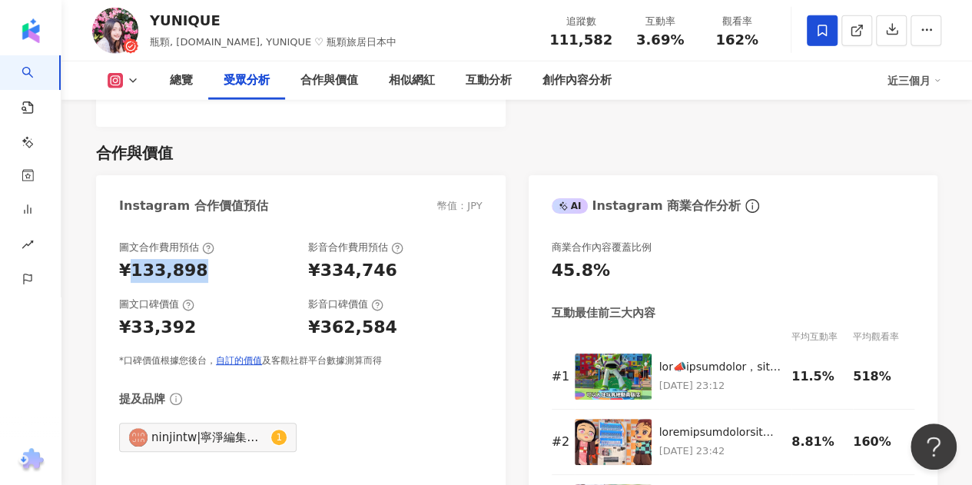
scroll to position [1997, 0]
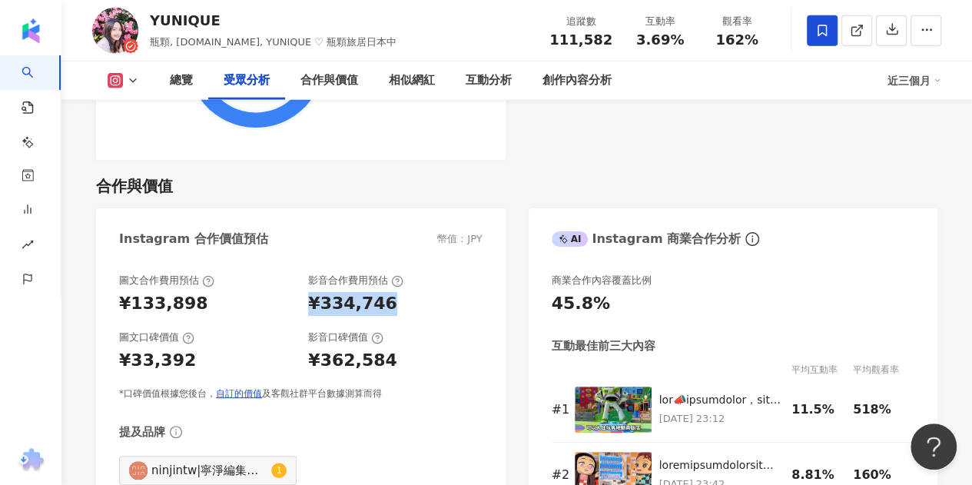
drag, startPoint x: 380, startPoint y: 310, endPoint x: 301, endPoint y: 310, distance: 79.1
click at [301, 310] on div "圖文合作費用預估 ¥133,898 影音合作費用預估 ¥334,746" at bounding box center [300, 293] width 363 height 41
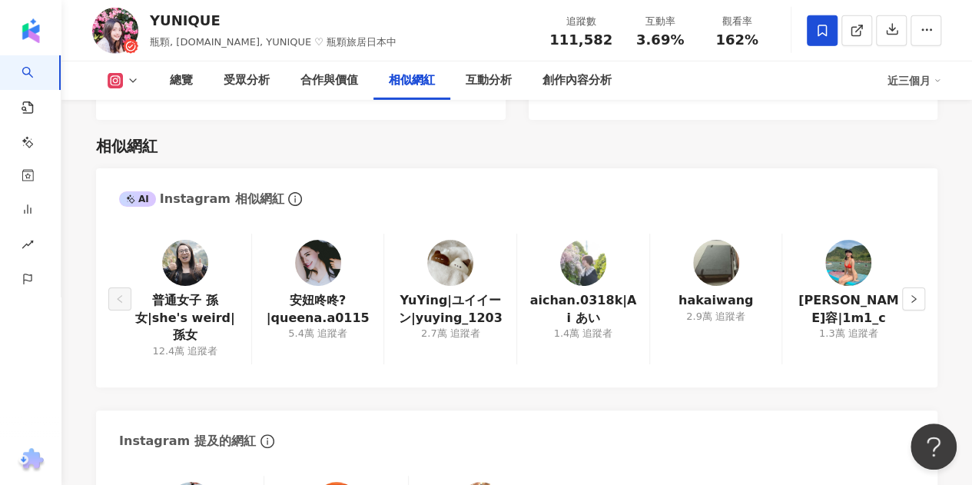
scroll to position [2458, 0]
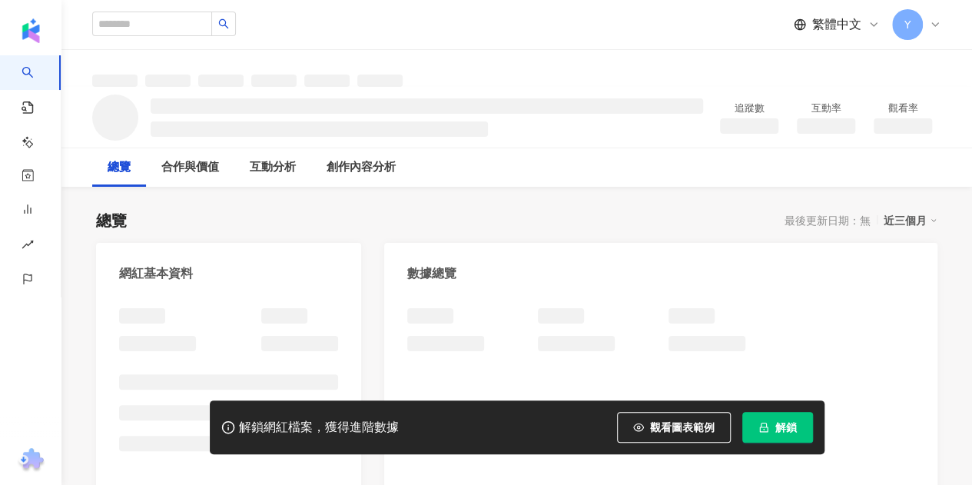
click at [779, 427] on span "解鎖" at bounding box center [786, 427] width 22 height 12
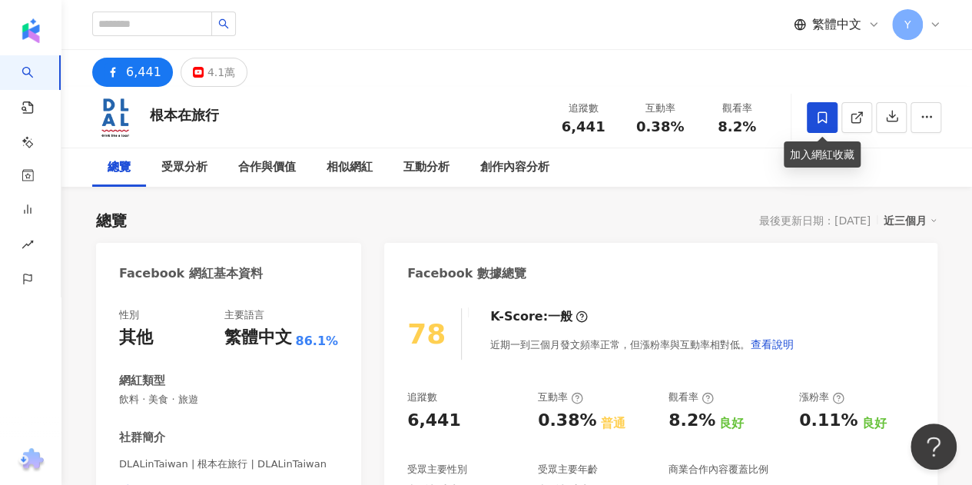
click at [825, 114] on icon at bounding box center [821, 117] width 9 height 12
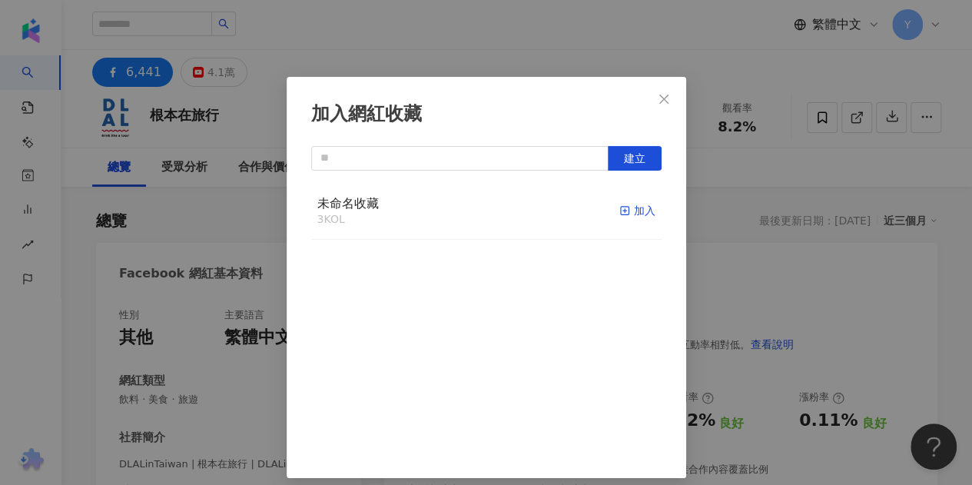
click at [619, 213] on div "加入" at bounding box center [637, 210] width 36 height 17
click at [659, 99] on icon "close" at bounding box center [663, 98] width 9 height 9
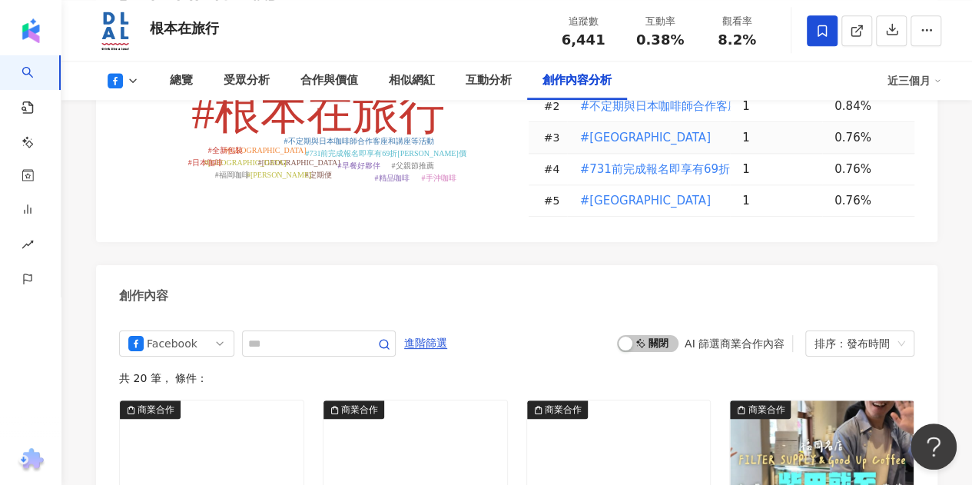
scroll to position [4070, 0]
